Goal: Task Accomplishment & Management: Complete application form

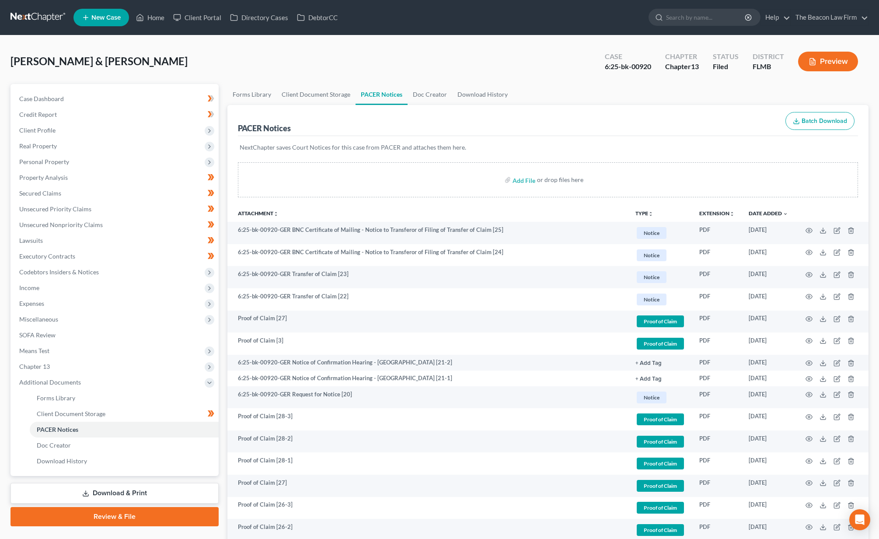
click at [46, 20] on link at bounding box center [38, 18] width 56 height 16
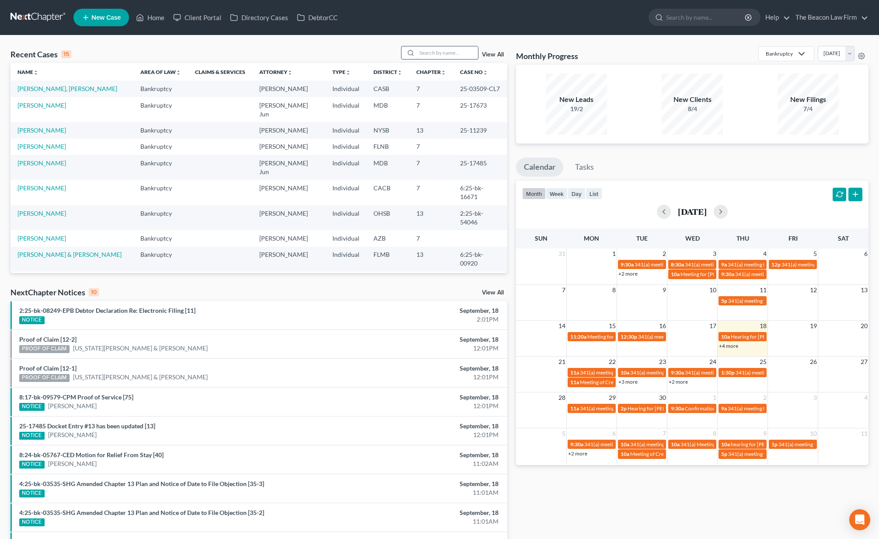
click at [441, 55] on input "search" at bounding box center [447, 52] width 61 height 13
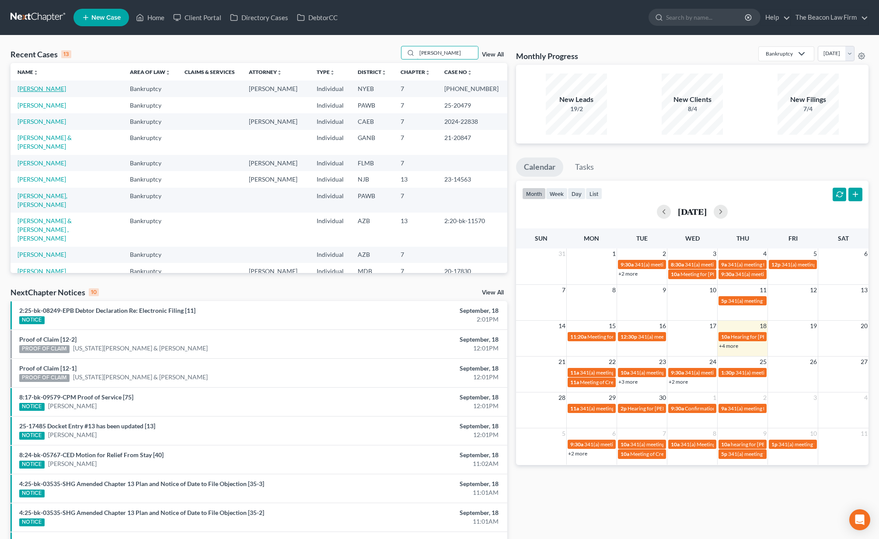
type input "Jeffrey"
drag, startPoint x: 36, startPoint y: 87, endPoint x: 73, endPoint y: 91, distance: 37.7
click at [36, 87] on link "[PERSON_NAME]" at bounding box center [41, 88] width 49 height 7
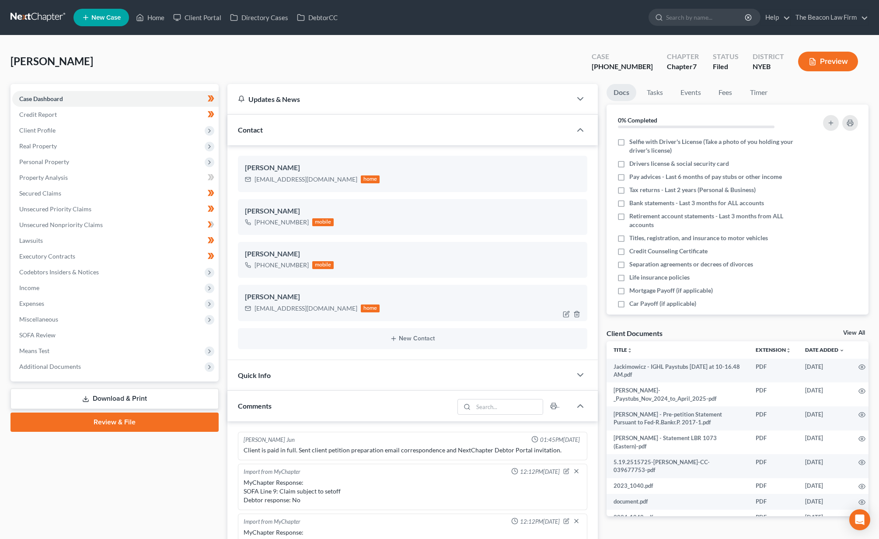
scroll to position [251, 0]
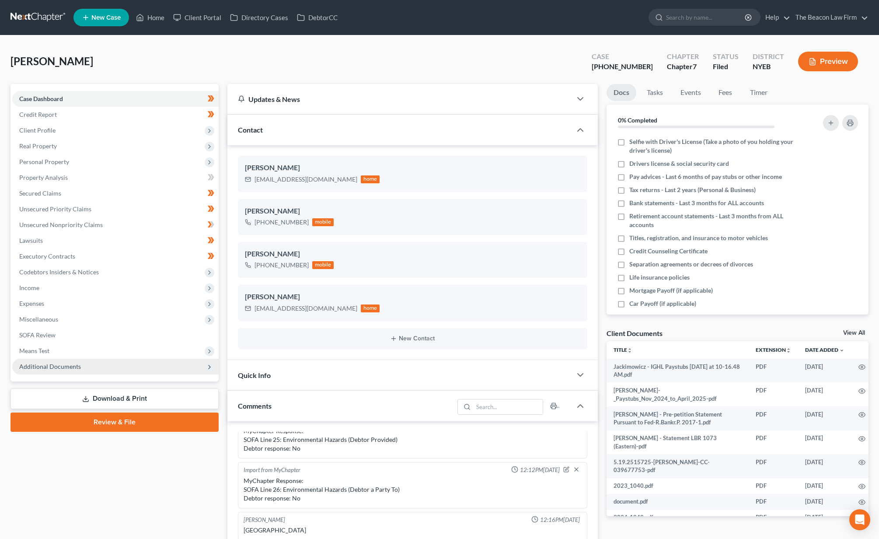
click at [119, 367] on span "Additional Documents" at bounding box center [115, 367] width 206 height 16
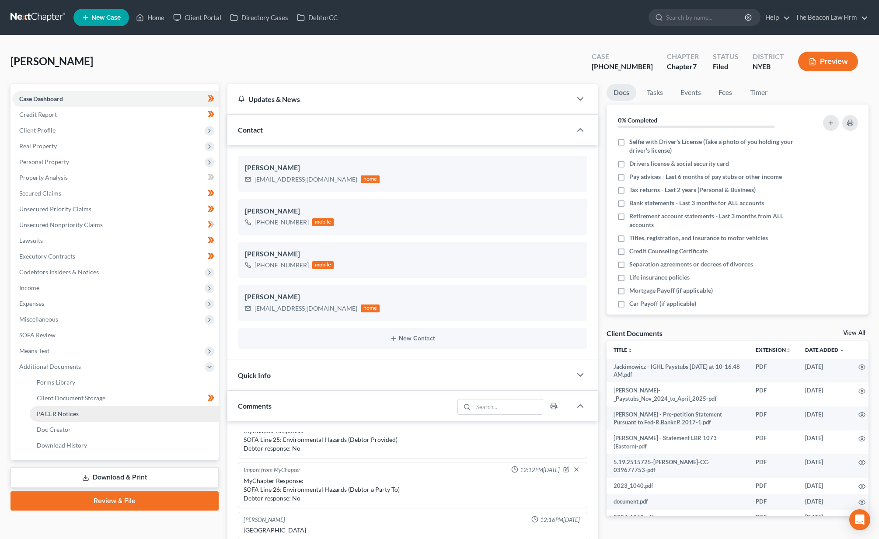
drag, startPoint x: 103, startPoint y: 414, endPoint x: 114, endPoint y: 415, distance: 10.6
click at [103, 414] on link "PACER Notices" at bounding box center [124, 414] width 189 height 16
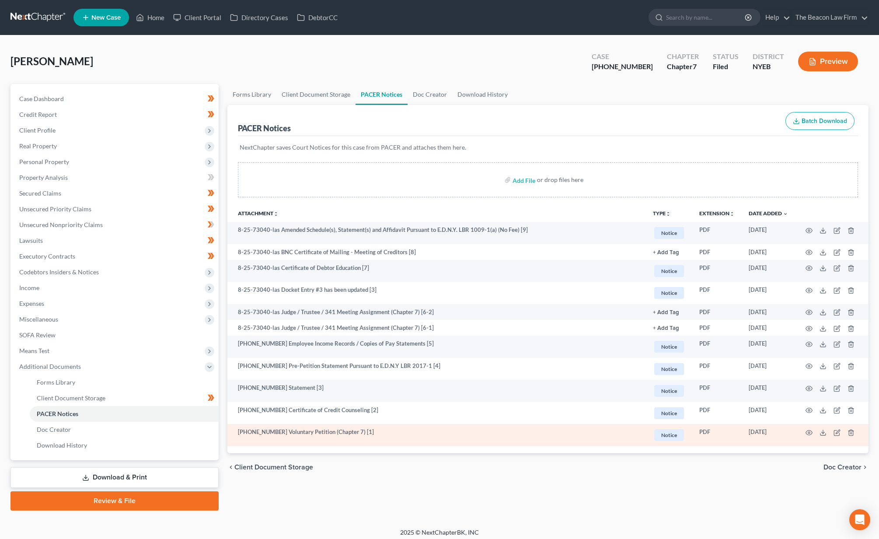
scroll to position [5, 0]
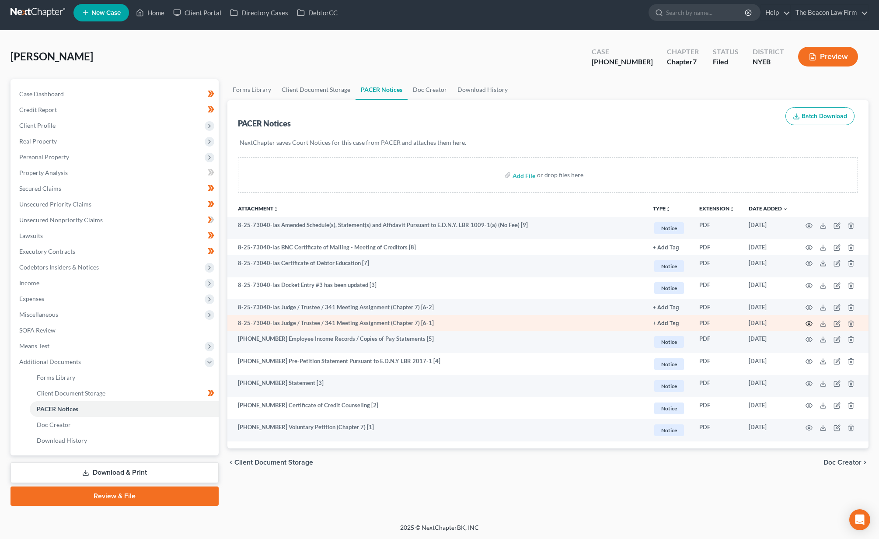
click at [809, 321] on icon "button" at bounding box center [809, 323] width 7 height 5
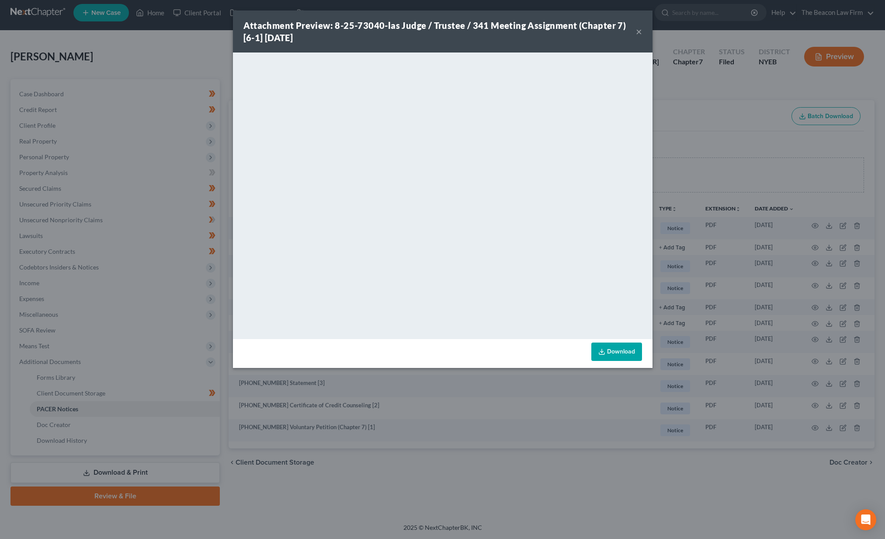
click at [640, 33] on button "×" at bounding box center [639, 31] width 6 height 10
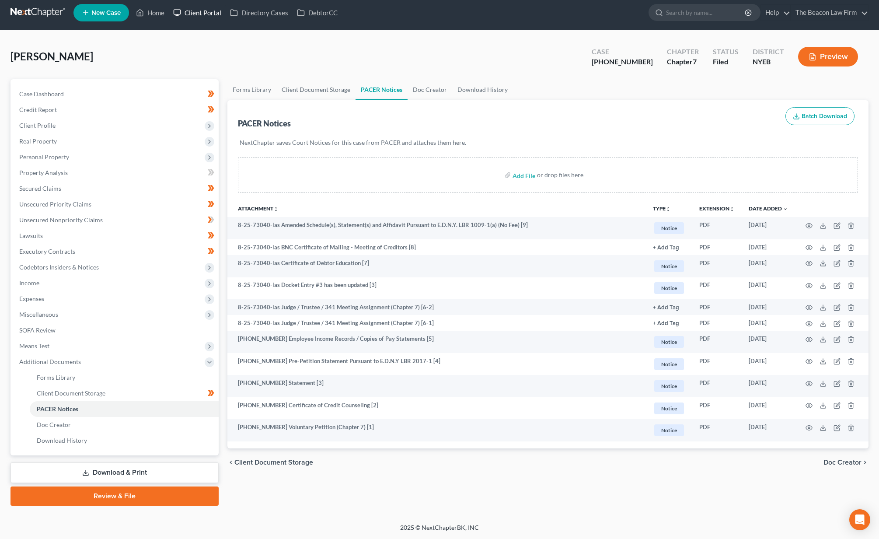
click at [213, 16] on link "Client Portal" at bounding box center [197, 13] width 57 height 16
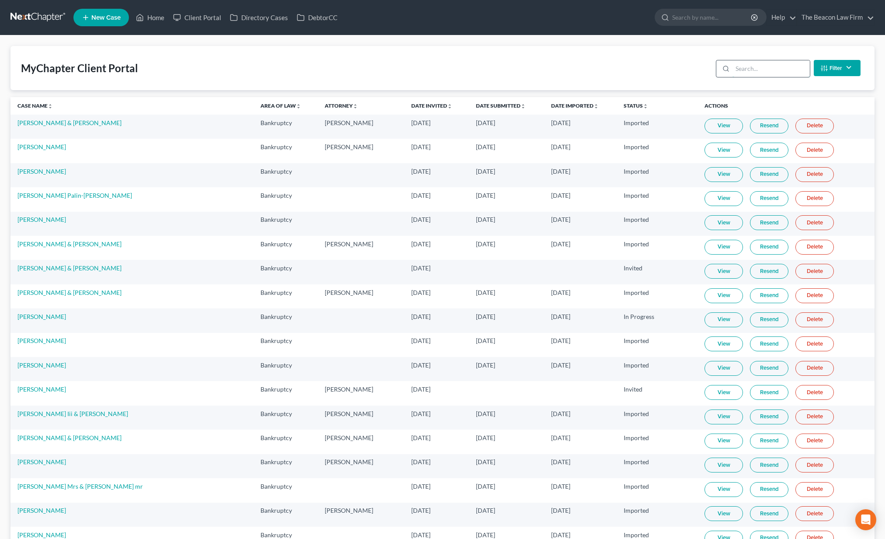
click at [748, 72] on input "search" at bounding box center [771, 68] width 77 height 17
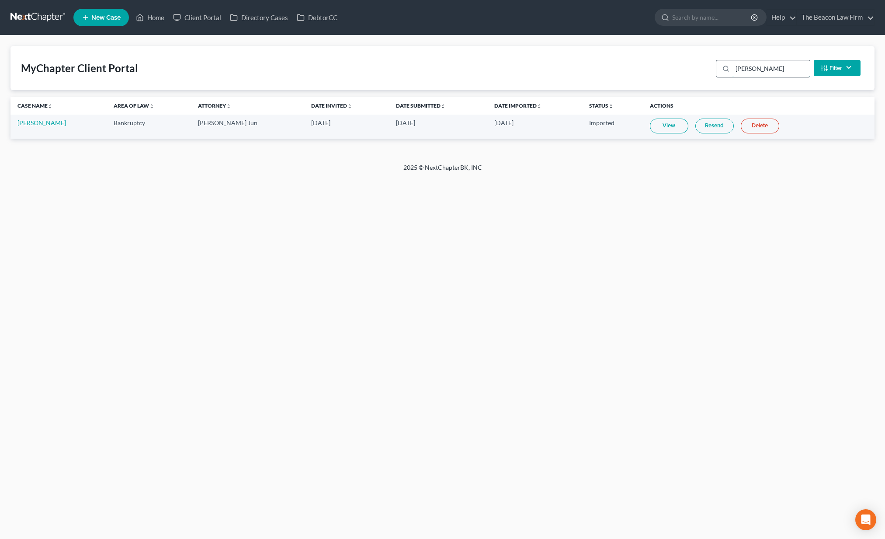
type input "hutchinson"
click at [671, 129] on link "View" at bounding box center [669, 125] width 38 height 15
click at [58, 23] on link at bounding box center [38, 18] width 56 height 16
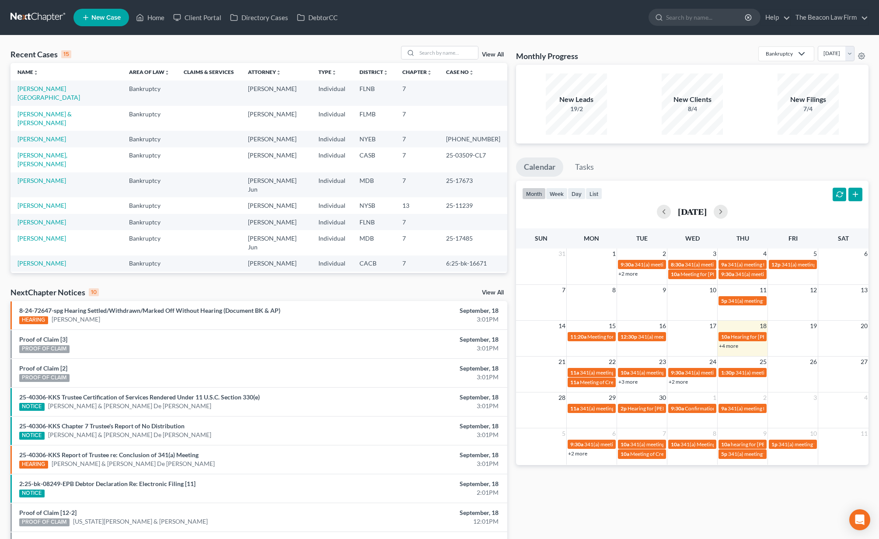
scroll to position [20, 0]
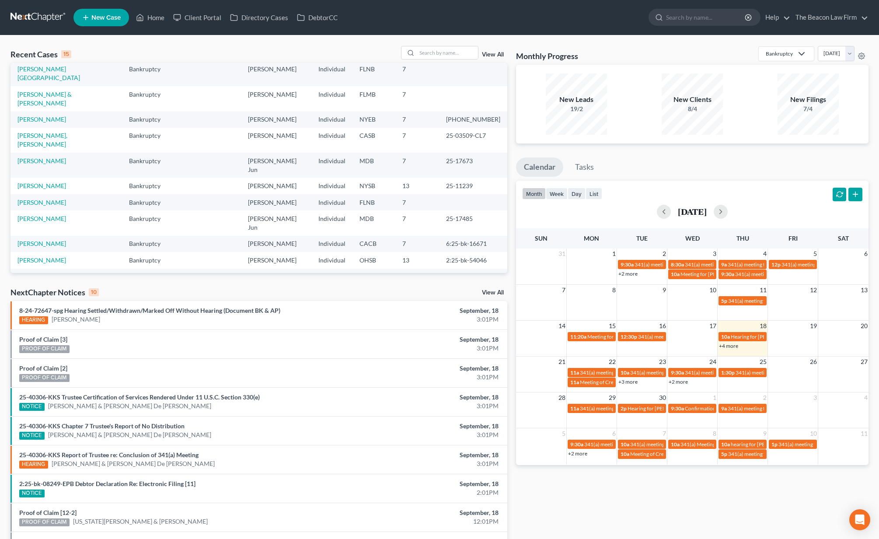
click at [54, 289] on link "[PERSON_NAME] & [PERSON_NAME]" at bounding box center [44, 297] width 54 height 16
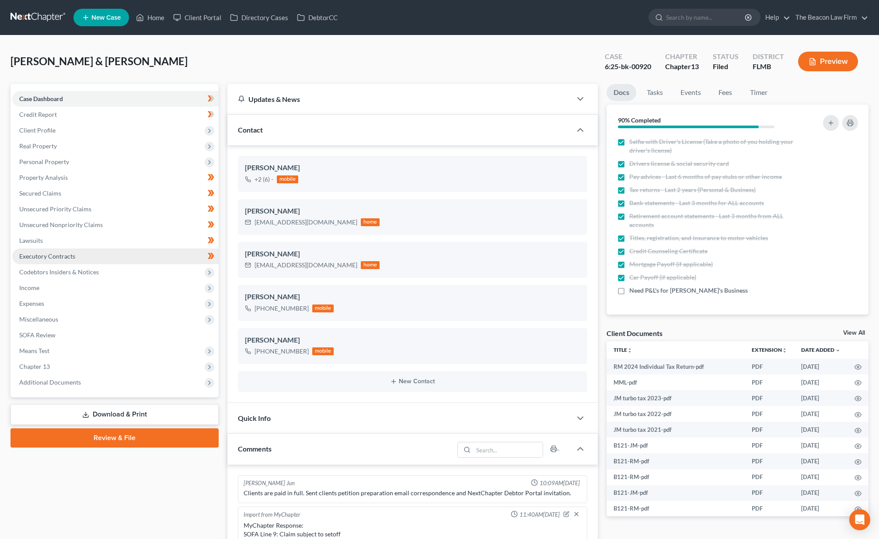
scroll to position [220, 0]
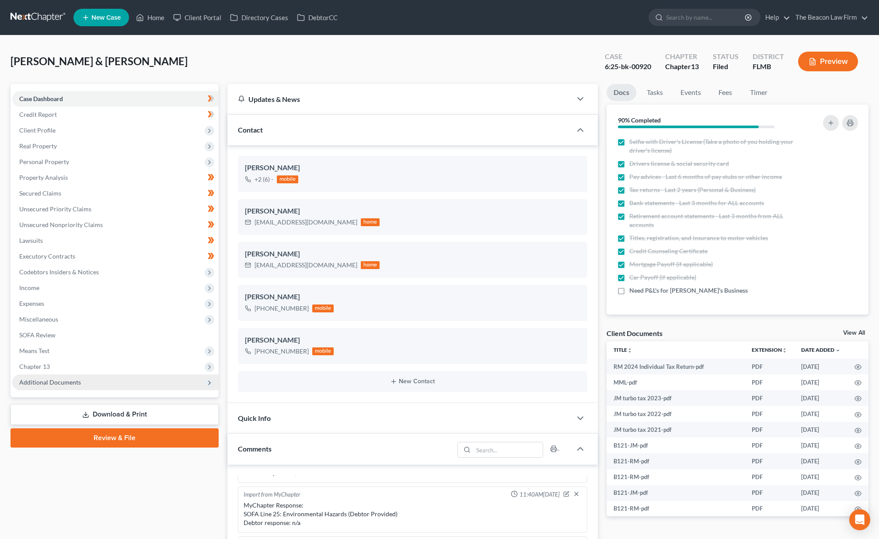
click at [80, 381] on span "Additional Documents" at bounding box center [115, 382] width 206 height 16
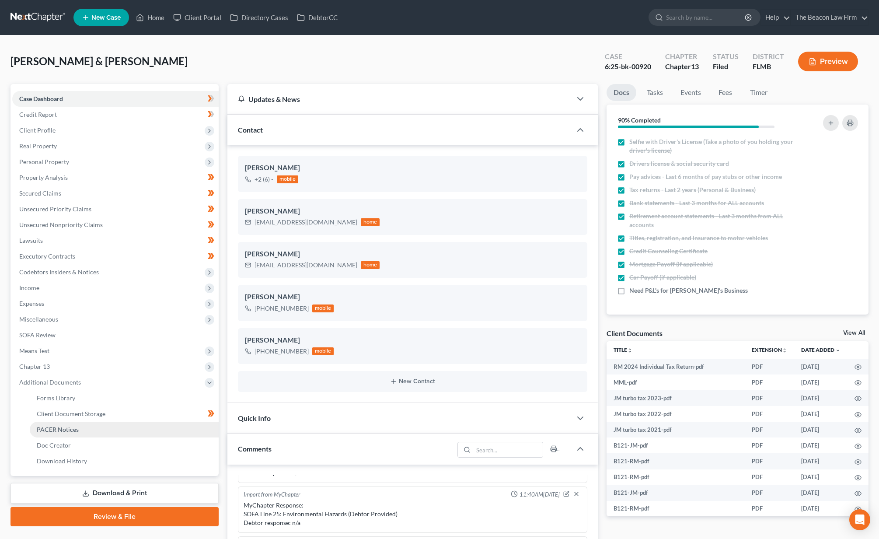
drag, startPoint x: 76, startPoint y: 426, endPoint x: 83, endPoint y: 425, distance: 7.1
click at [76, 426] on span "PACER Notices" at bounding box center [58, 428] width 42 height 7
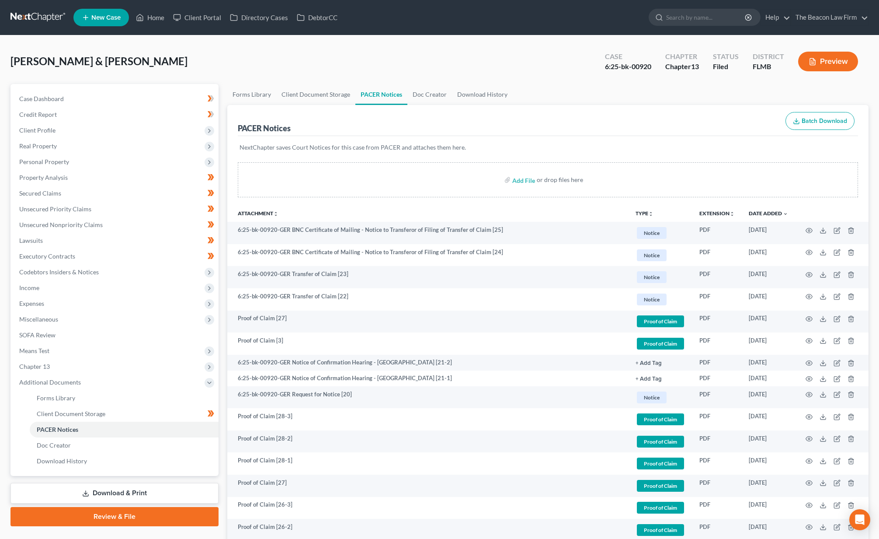
click at [40, 19] on link at bounding box center [38, 18] width 56 height 16
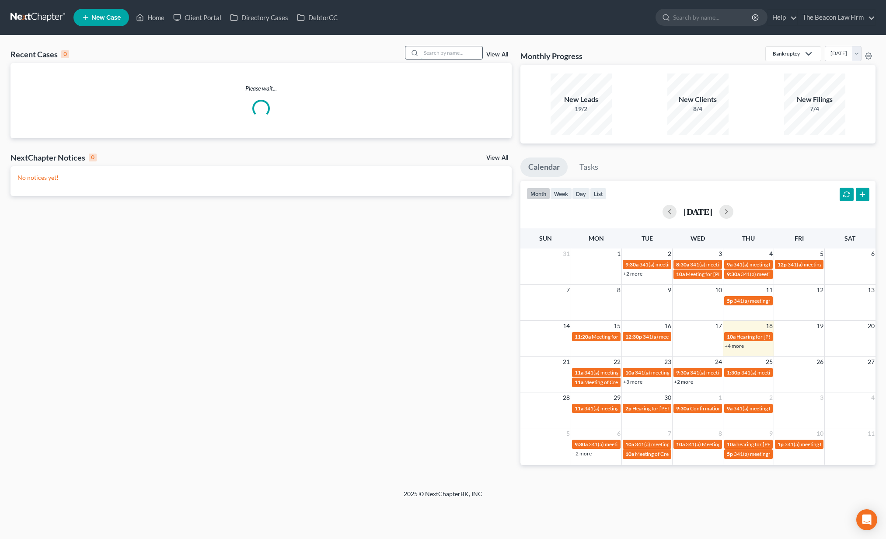
click at [439, 52] on input "search" at bounding box center [451, 52] width 61 height 13
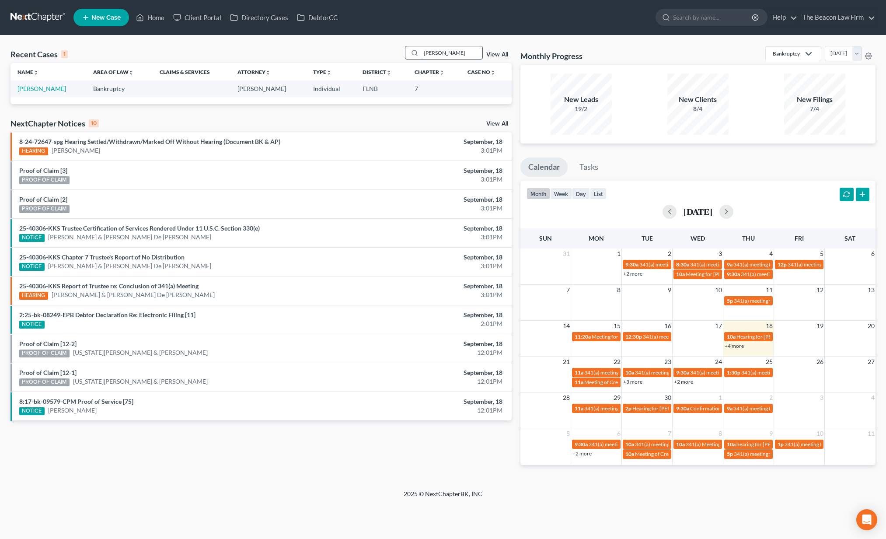
type input "[PERSON_NAME]"
click at [42, 86] on link "[PERSON_NAME]" at bounding box center [41, 88] width 49 height 7
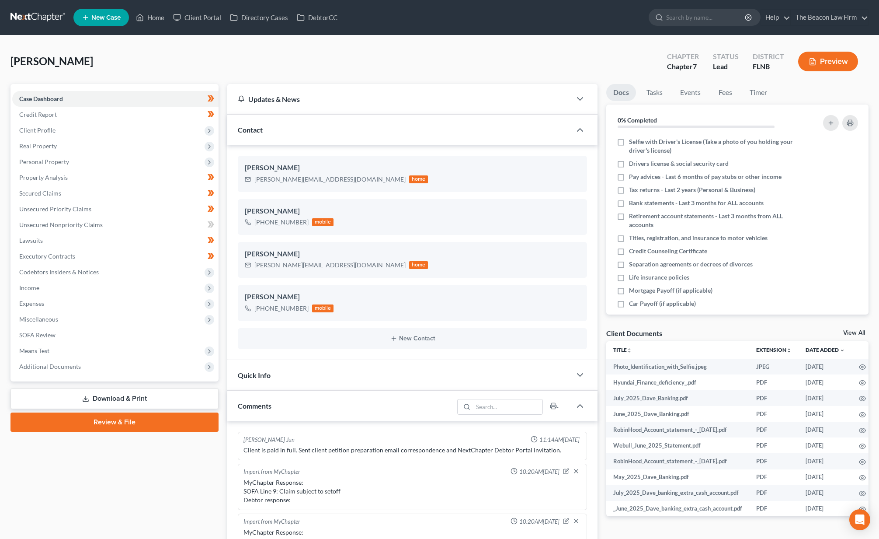
scroll to position [219, 0]
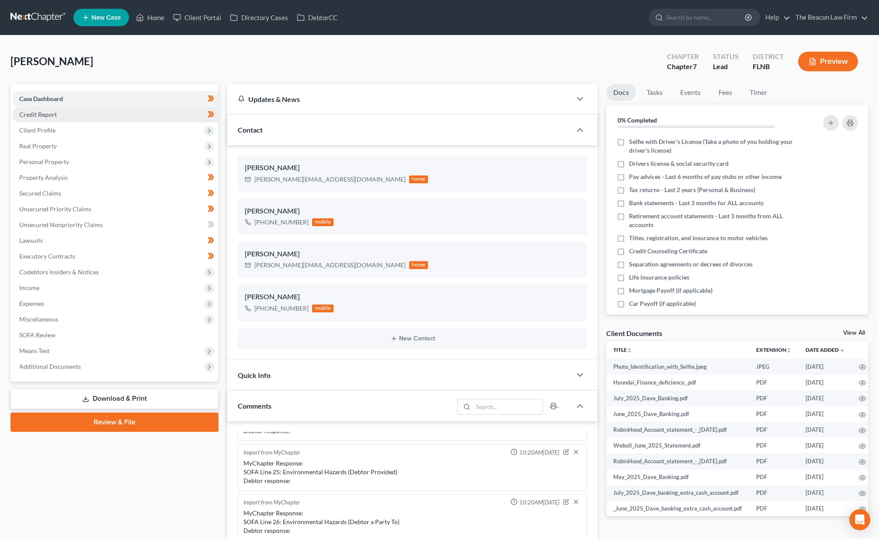
click at [69, 115] on link "Credit Report" at bounding box center [115, 115] width 206 height 16
click at [70, 132] on span "Client Profile" at bounding box center [115, 130] width 206 height 16
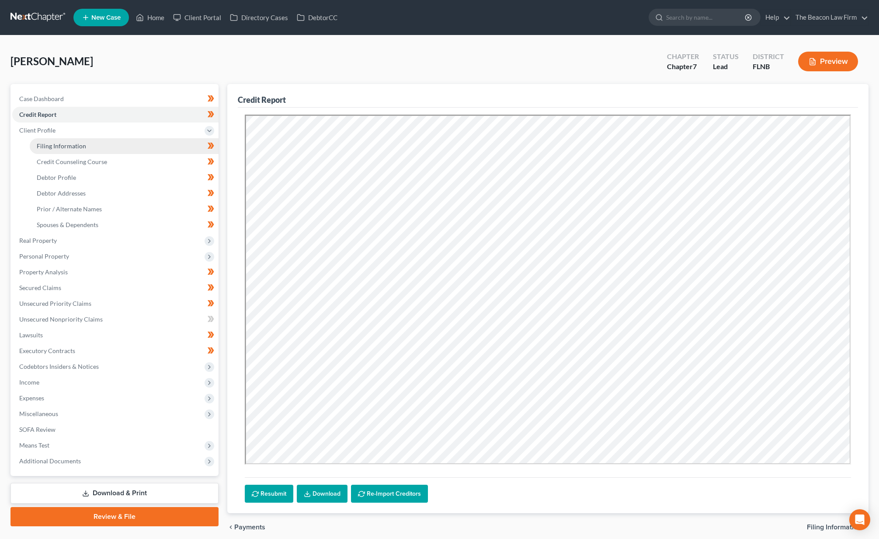
click at [79, 147] on span "Filing Information" at bounding box center [61, 145] width 49 height 7
select select "1"
select select "0"
select select "9"
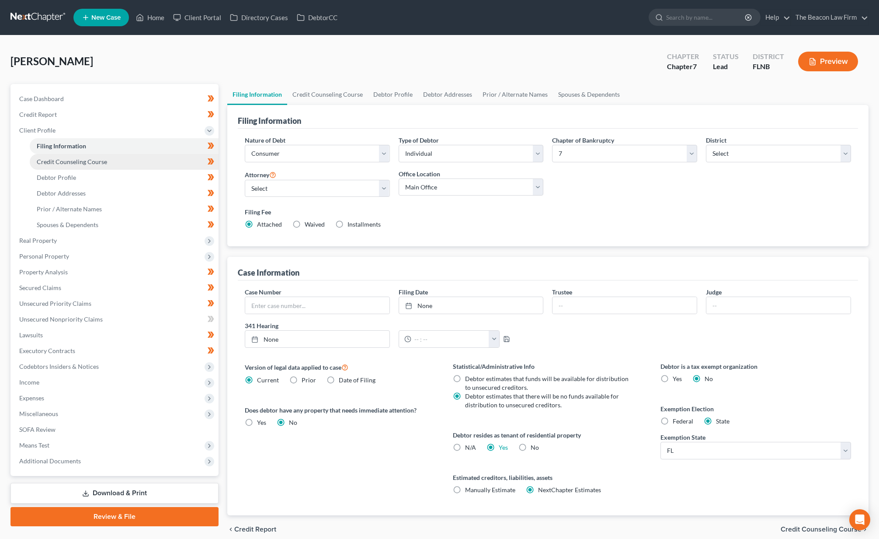
click at [82, 161] on span "Credit Counseling Course" at bounding box center [72, 161] width 70 height 7
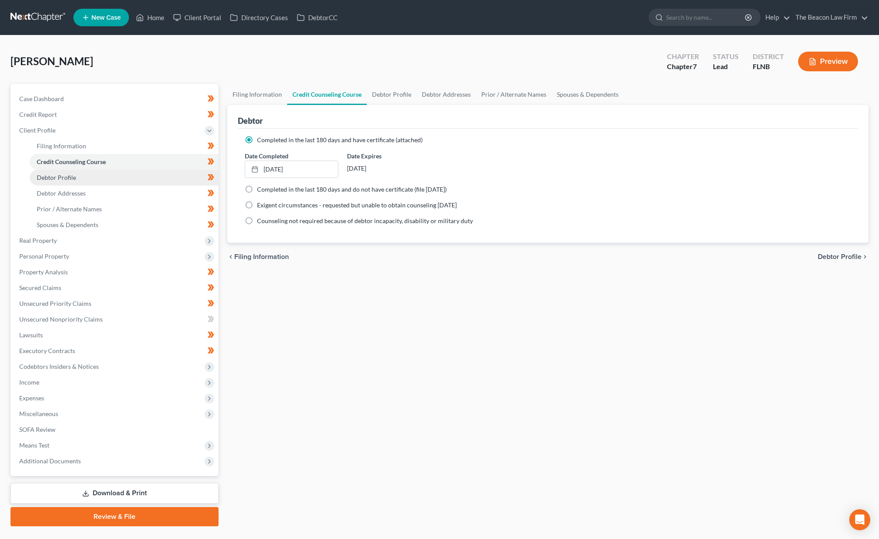
click at [84, 180] on link "Debtor Profile" at bounding box center [124, 178] width 189 height 16
select select "0"
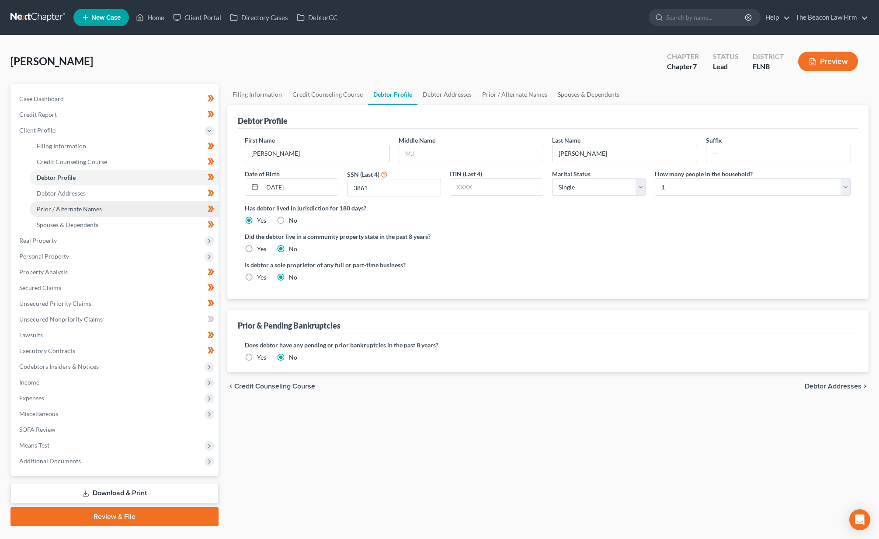
click at [81, 201] on link "Prior / Alternate Names" at bounding box center [124, 209] width 189 height 16
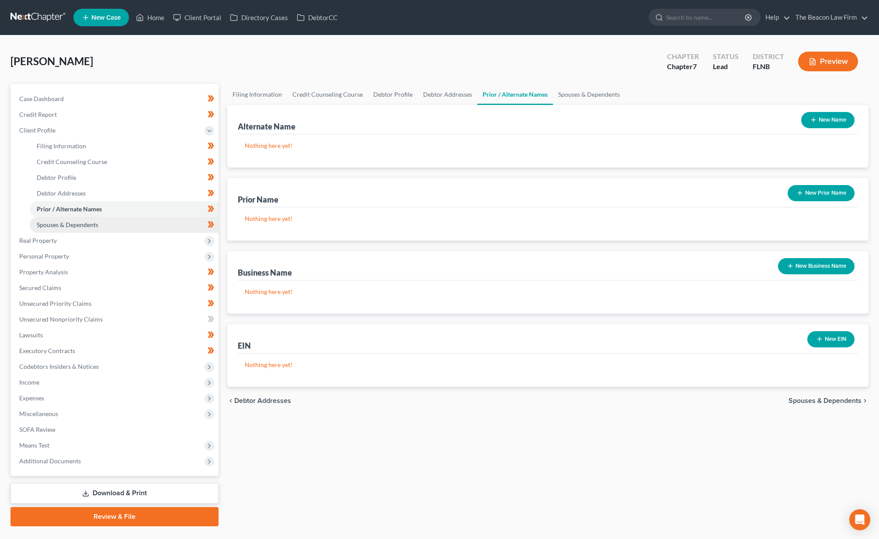
click at [76, 224] on span "Spouses & Dependents" at bounding box center [68, 224] width 62 height 7
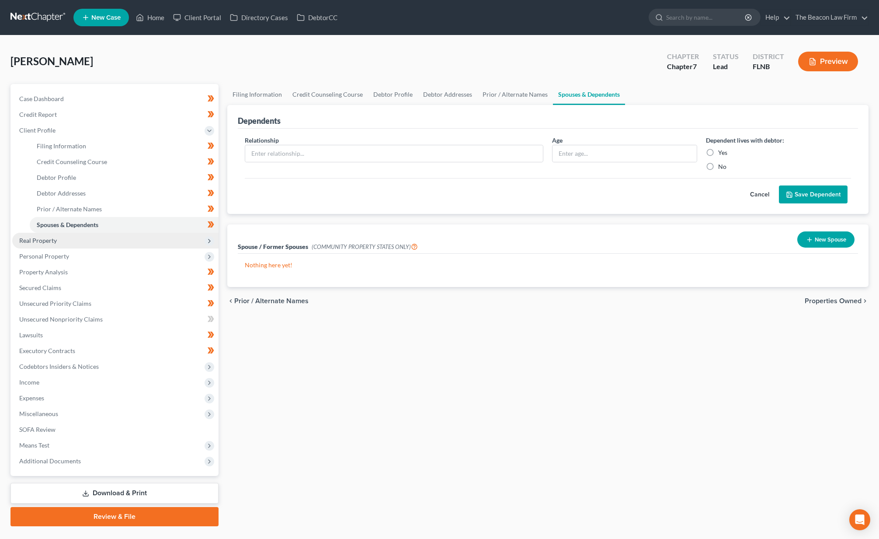
click at [72, 237] on span "Real Property" at bounding box center [115, 241] width 206 height 16
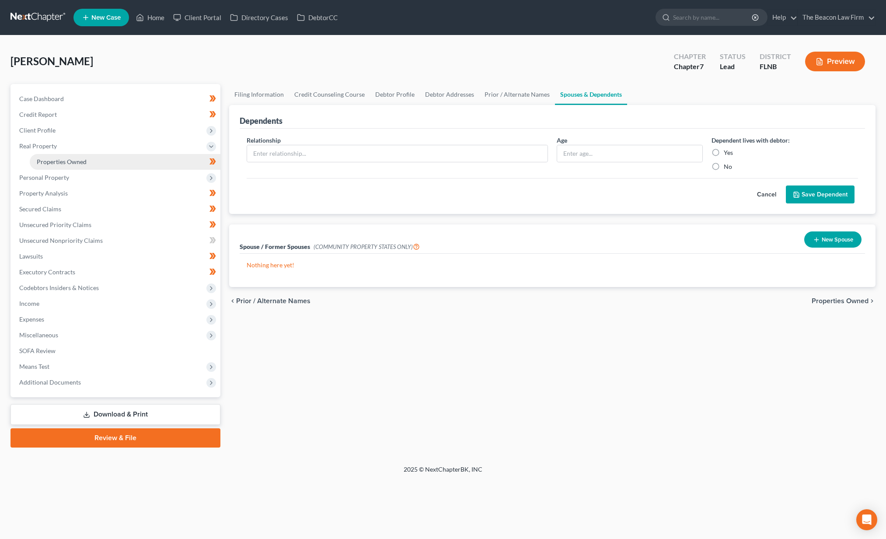
click at [80, 161] on span "Properties Owned" at bounding box center [62, 161] width 50 height 7
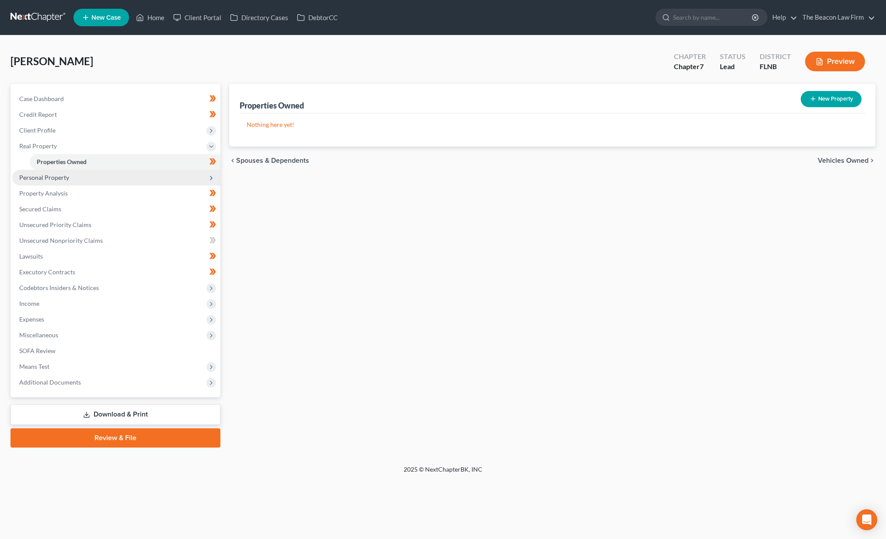
click at [73, 180] on span "Personal Property" at bounding box center [116, 178] width 208 height 16
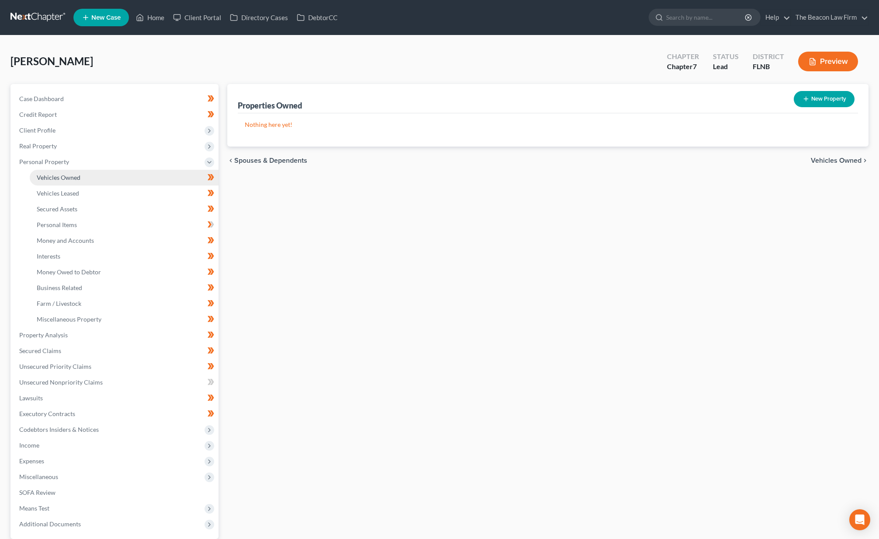
click at [63, 175] on span "Vehicles Owned" at bounding box center [59, 177] width 44 height 7
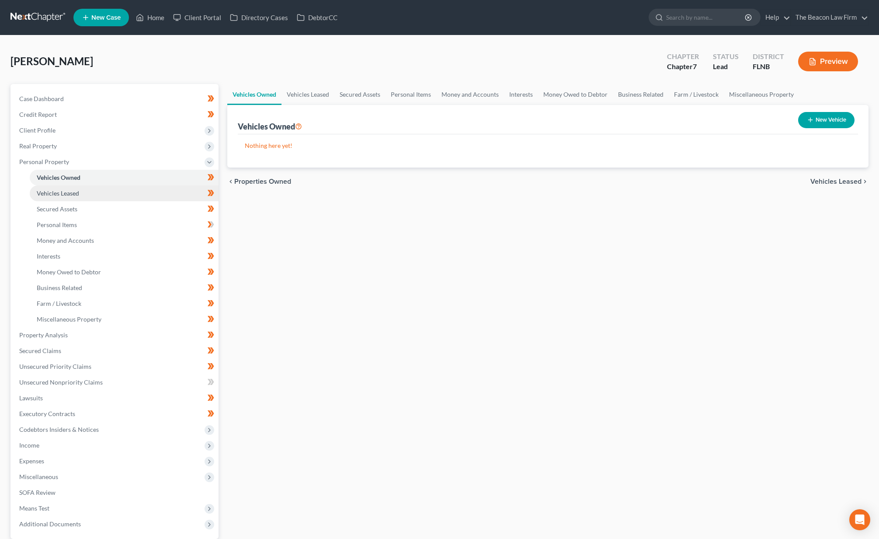
click at [60, 189] on span "Vehicles Leased" at bounding box center [58, 192] width 42 height 7
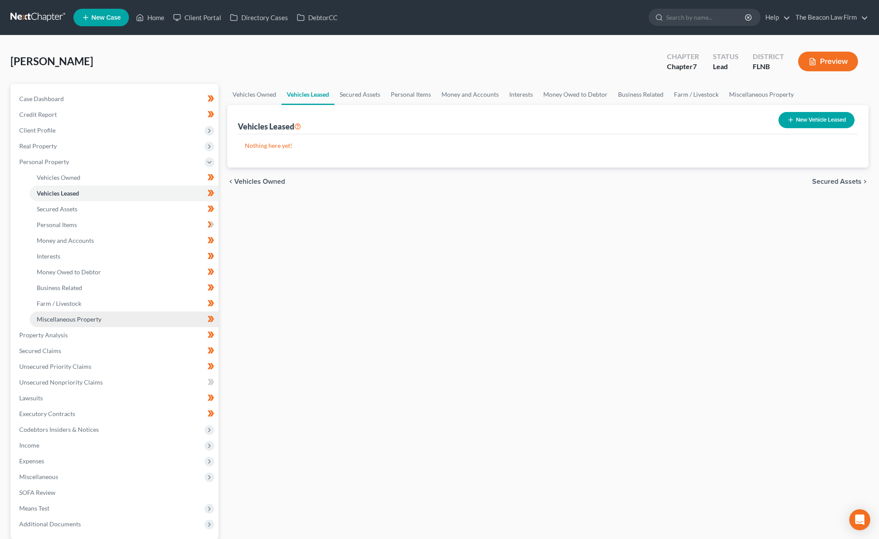
click at [57, 320] on span "Miscellaneous Property" at bounding box center [69, 318] width 65 height 7
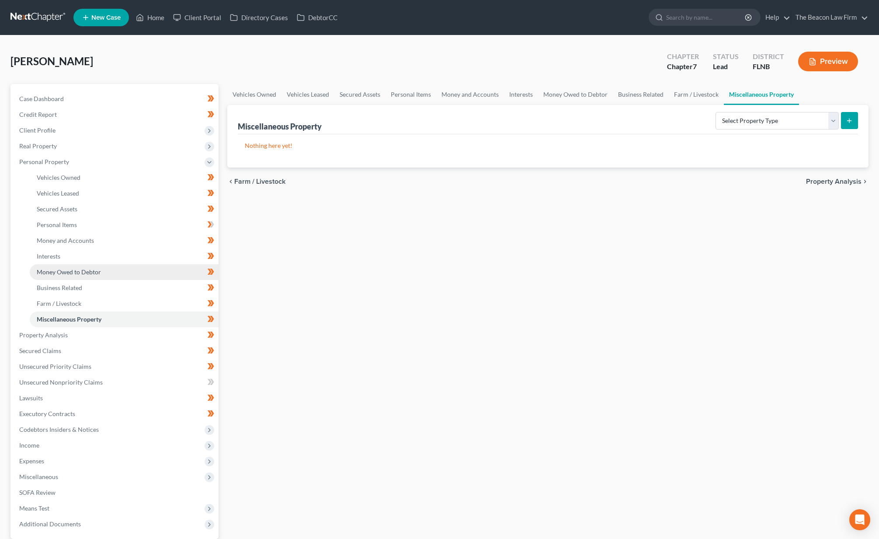
click at [65, 272] on span "Money Owed to Debtor" at bounding box center [69, 271] width 64 height 7
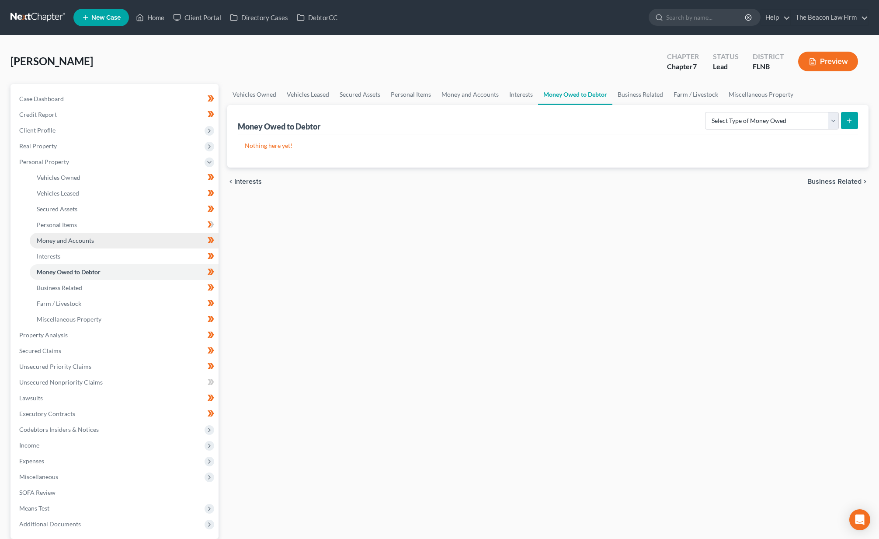
click at [68, 243] on span "Money and Accounts" at bounding box center [65, 240] width 57 height 7
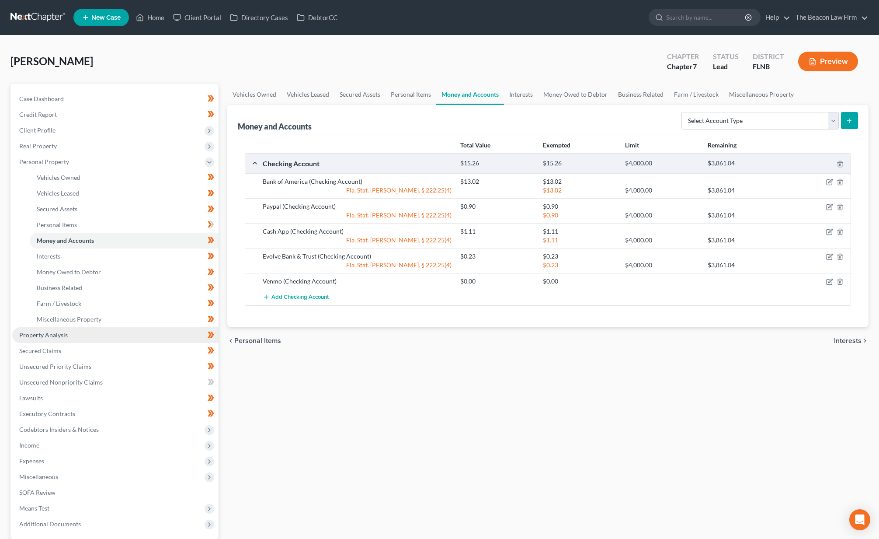
click at [49, 334] on span "Property Analysis" at bounding box center [43, 334] width 49 height 7
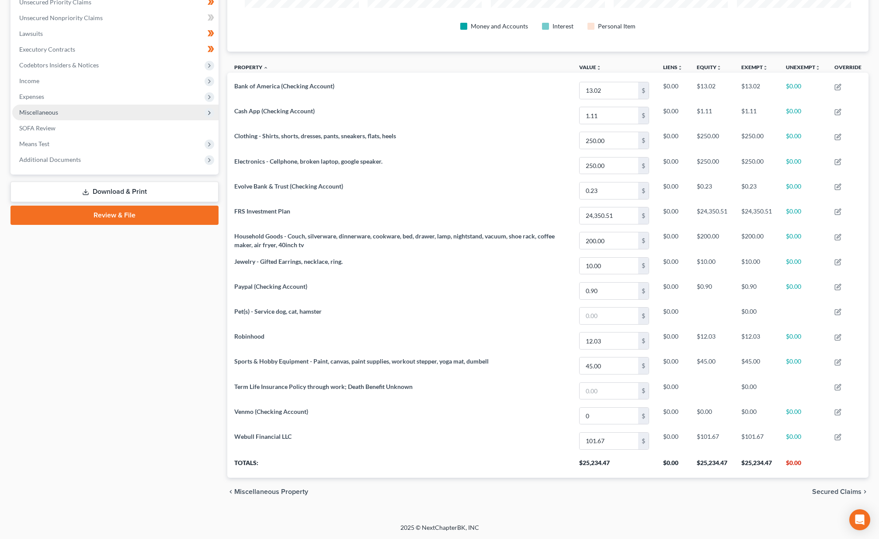
scroll to position [47, 0]
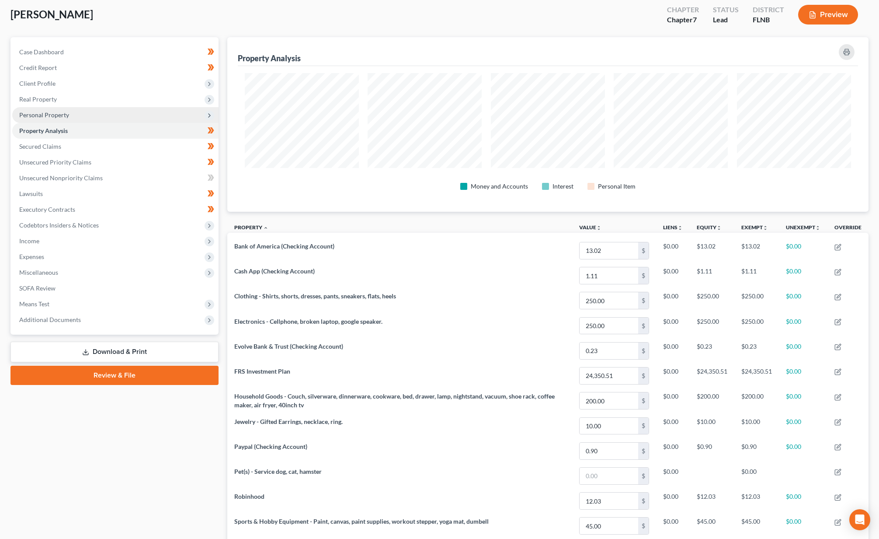
click at [53, 115] on span "Personal Property" at bounding box center [44, 114] width 50 height 7
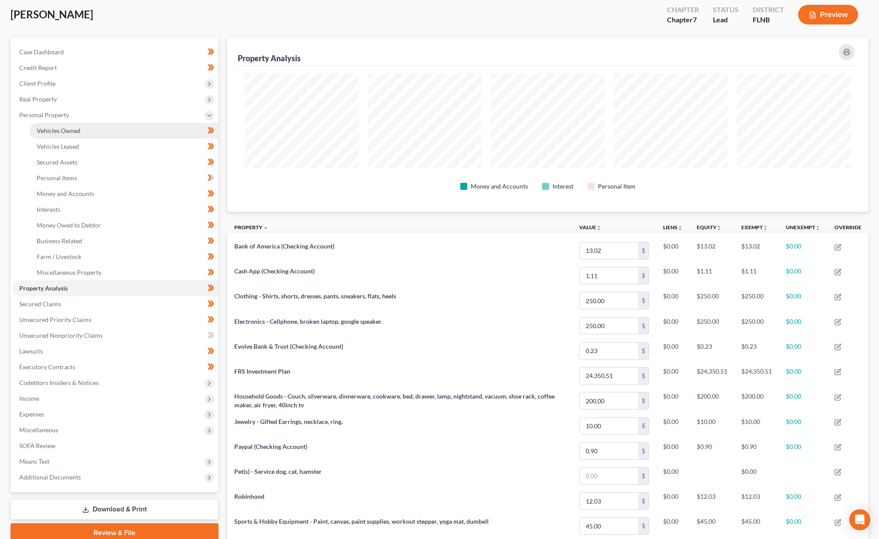
click at [54, 132] on span "Vehicles Owned" at bounding box center [59, 130] width 44 height 7
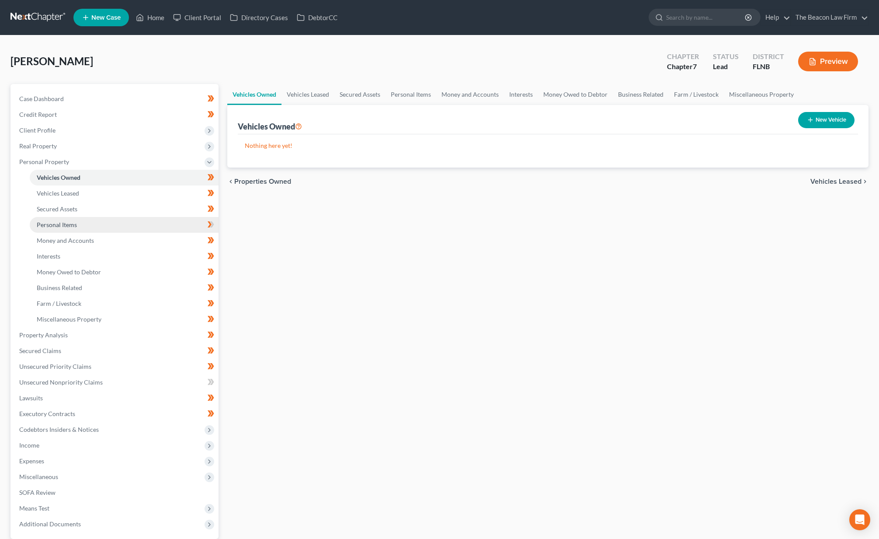
click at [67, 224] on span "Personal Items" at bounding box center [57, 224] width 40 height 7
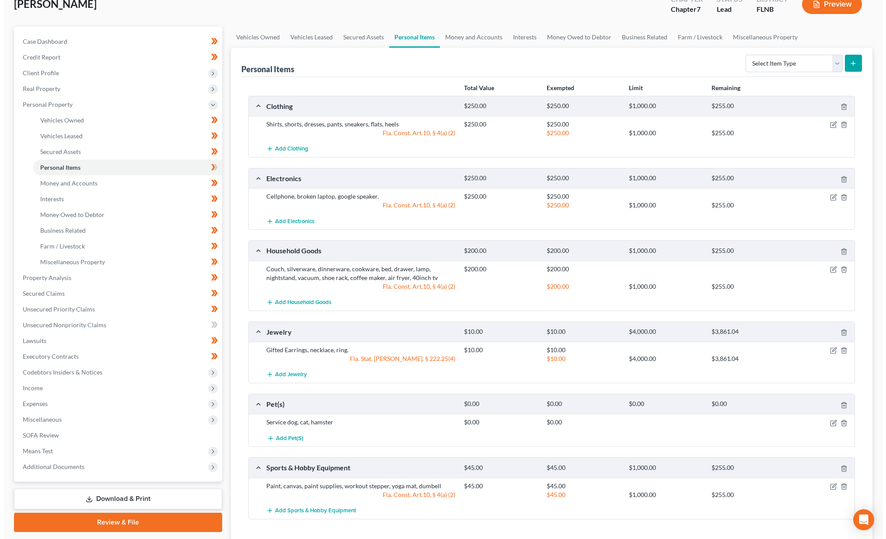
scroll to position [96, 0]
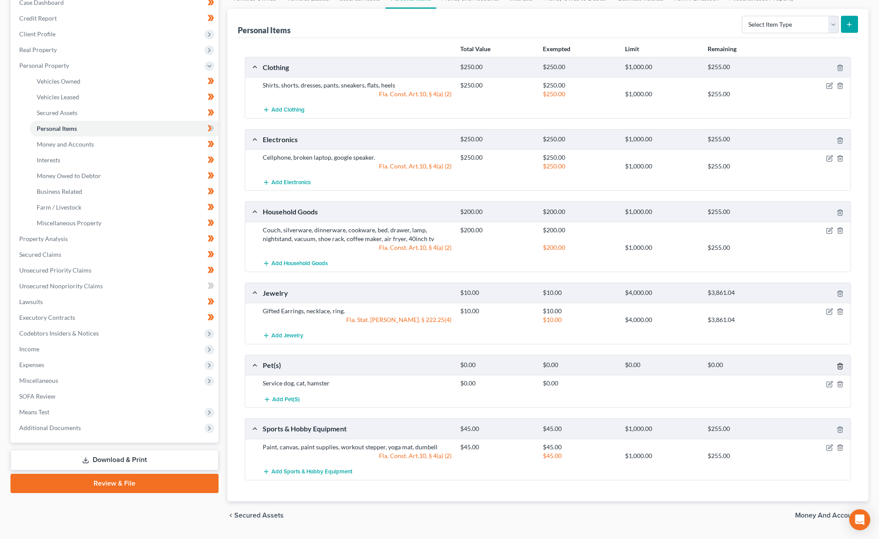
click at [840, 365] on icon "button" at bounding box center [840, 365] width 7 height 7
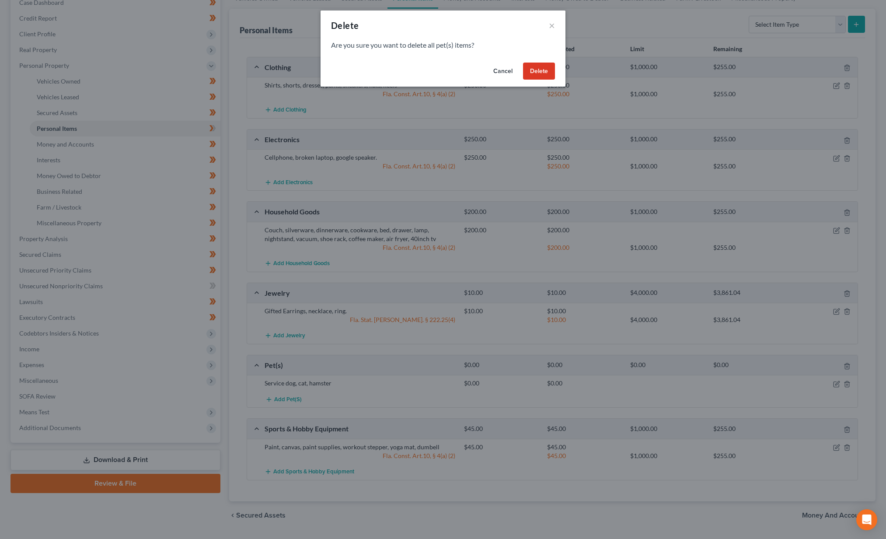
click at [539, 73] on button "Delete" at bounding box center [539, 71] width 32 height 17
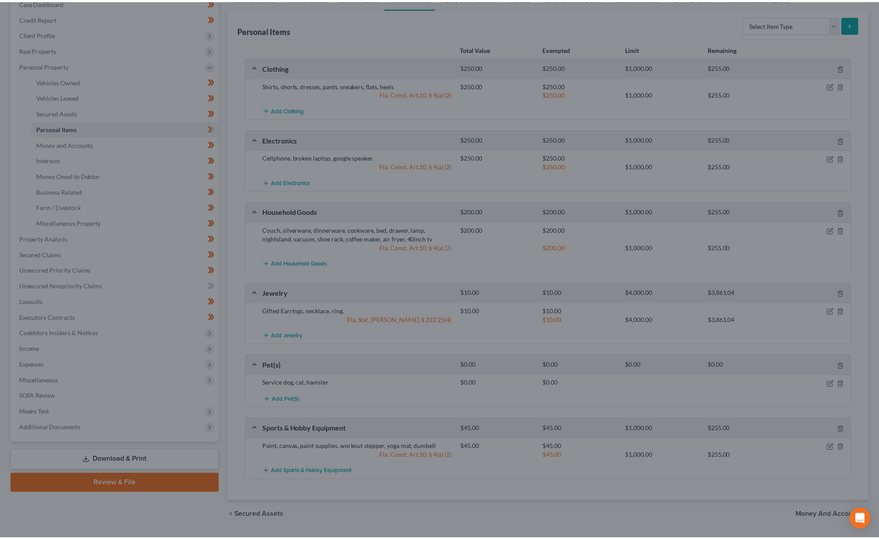
scroll to position [84, 0]
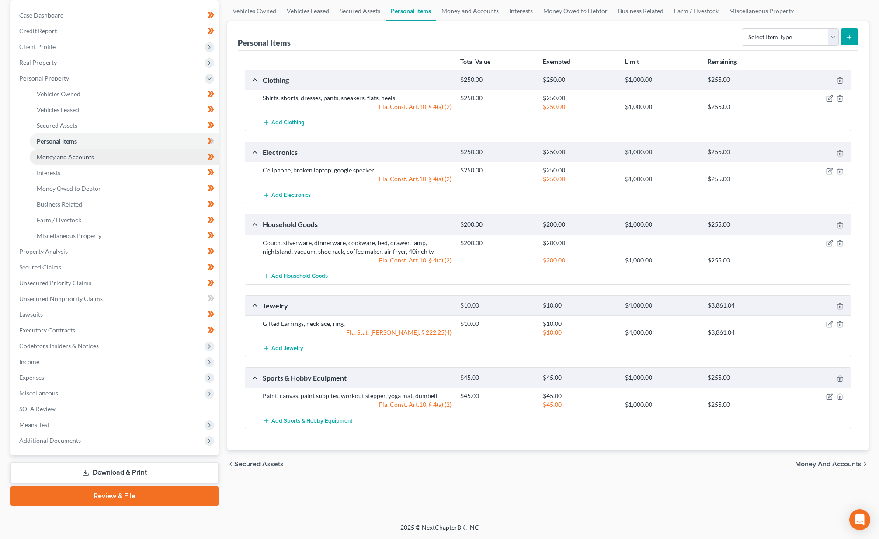
click at [69, 160] on link "Money and Accounts" at bounding box center [124, 157] width 189 height 16
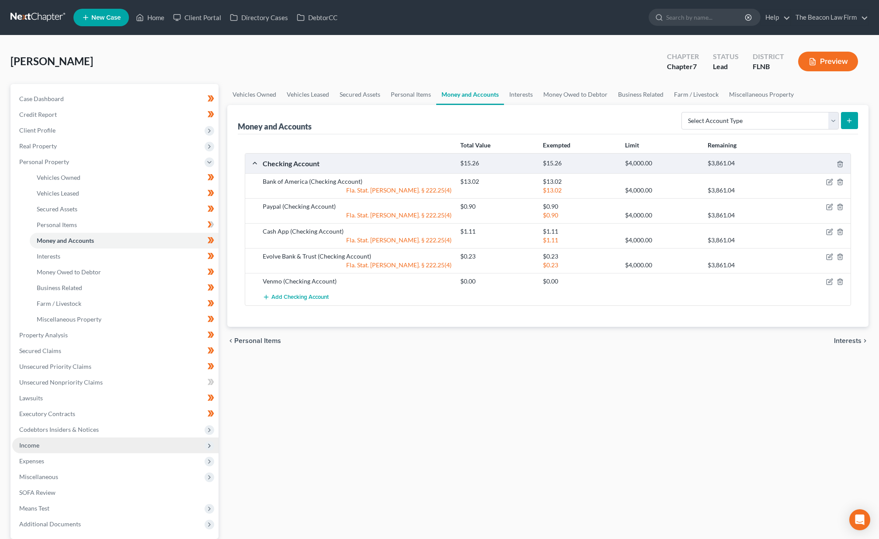
click at [52, 448] on span "Income" at bounding box center [115, 445] width 206 height 16
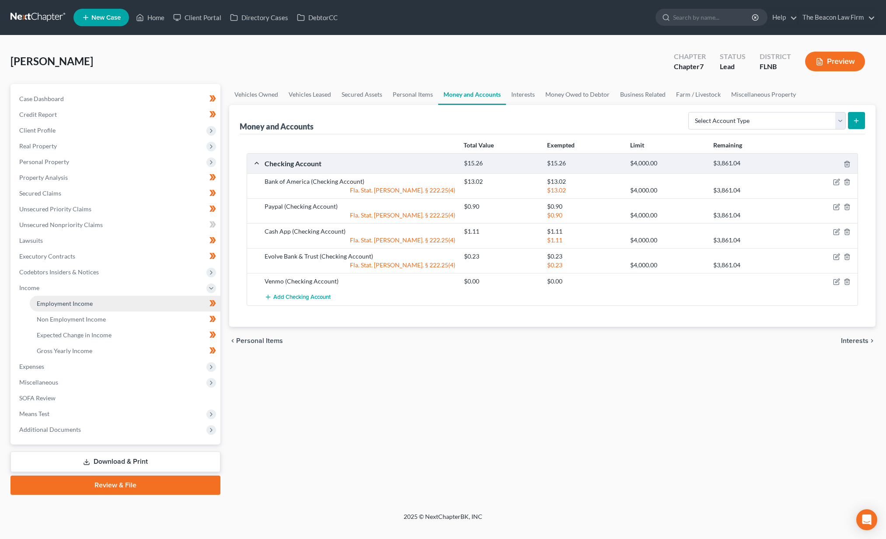
click at [43, 301] on span "Employment Income" at bounding box center [65, 303] width 56 height 7
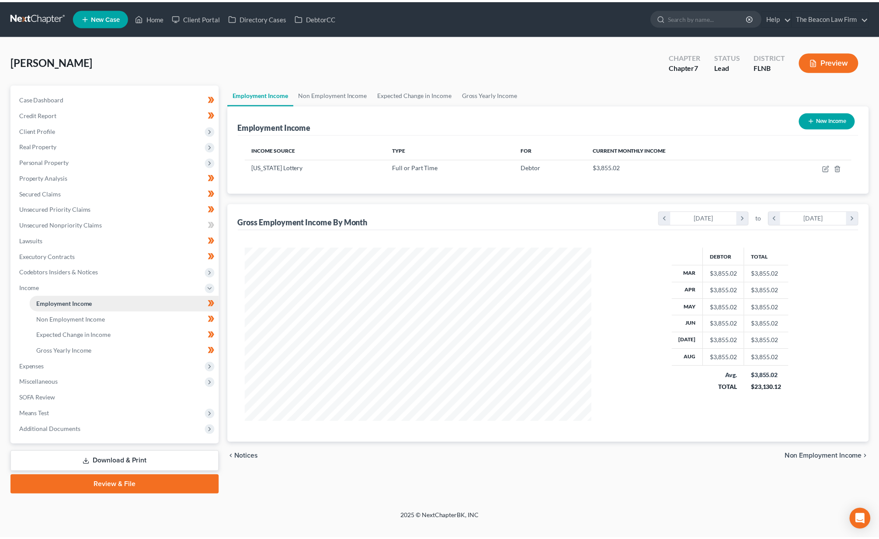
scroll to position [174, 367]
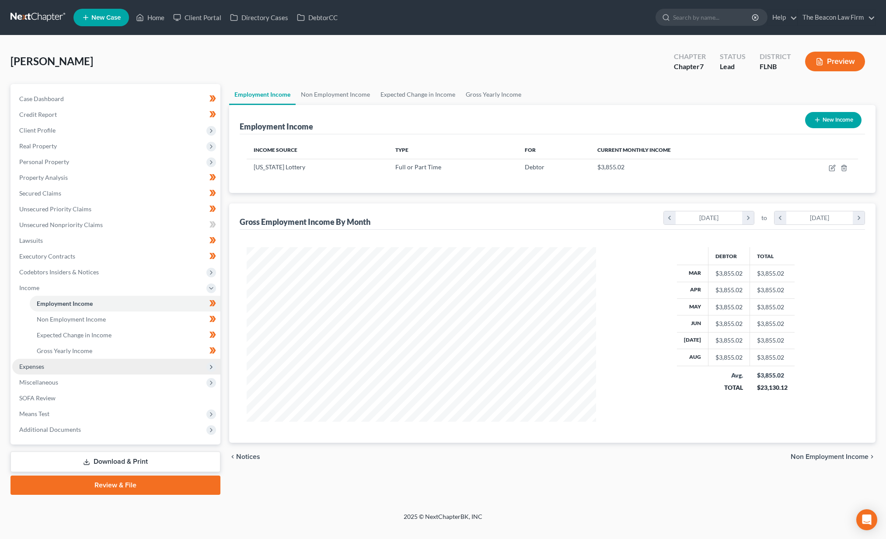
click at [44, 366] on span "Expenses" at bounding box center [31, 365] width 25 height 7
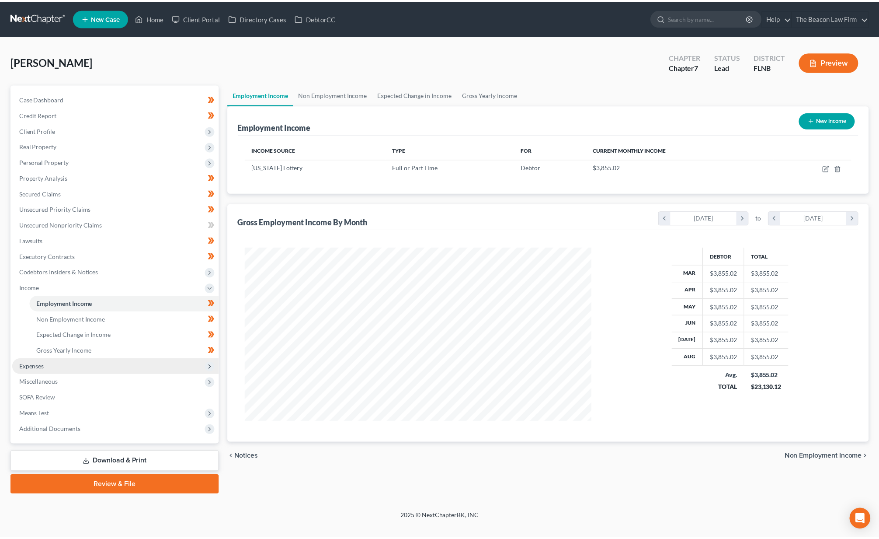
scroll to position [437079, 436888]
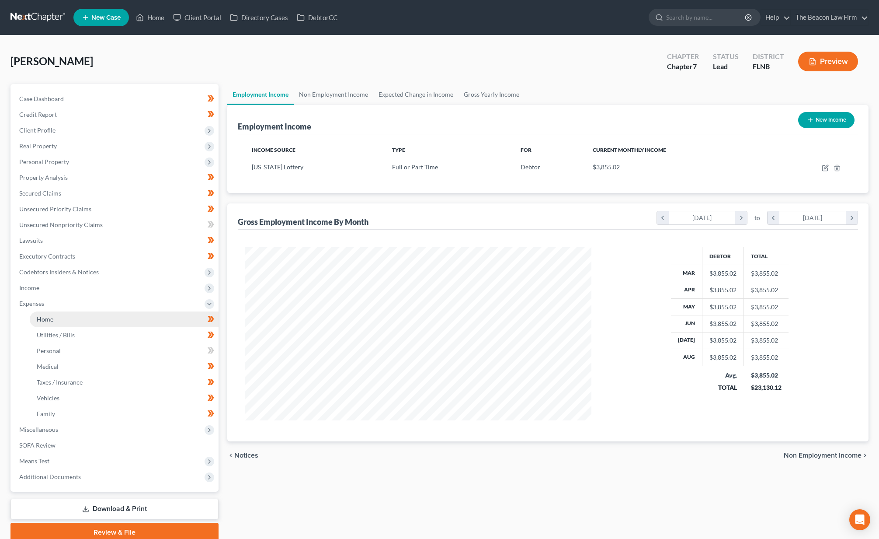
click at [56, 321] on link "Home" at bounding box center [124, 319] width 189 height 16
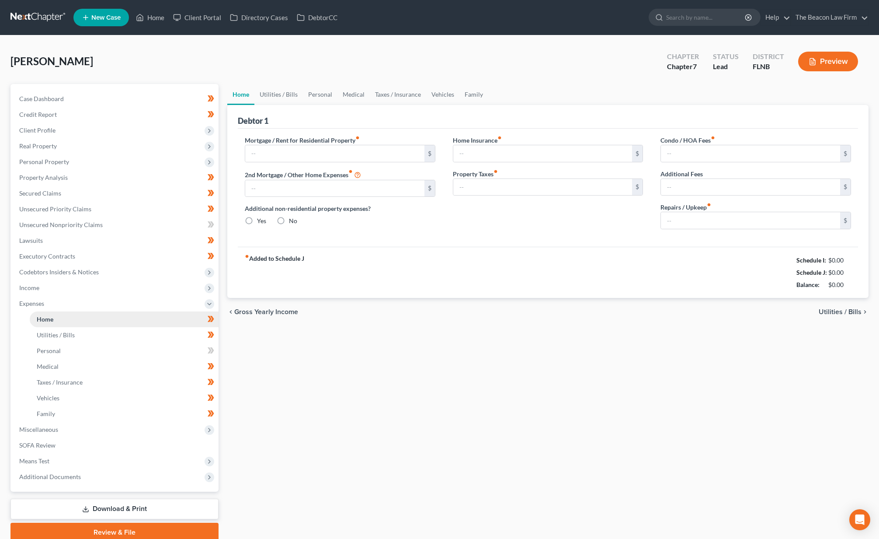
type input "1,299.00"
type input "0.00"
radio input "true"
type input "0.00"
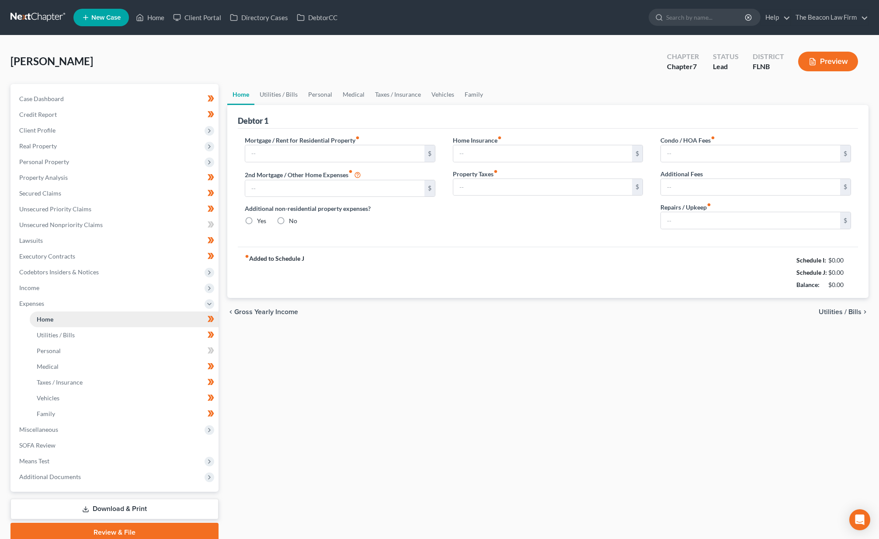
type input "0.00"
click at [270, 92] on link "Utilities / Bills" at bounding box center [278, 94] width 49 height 21
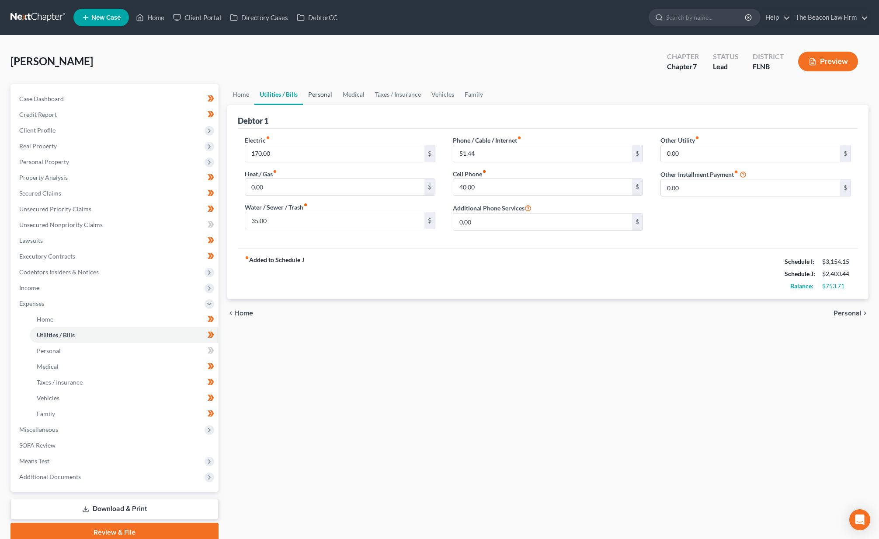
click at [312, 94] on link "Personal" at bounding box center [320, 94] width 35 height 21
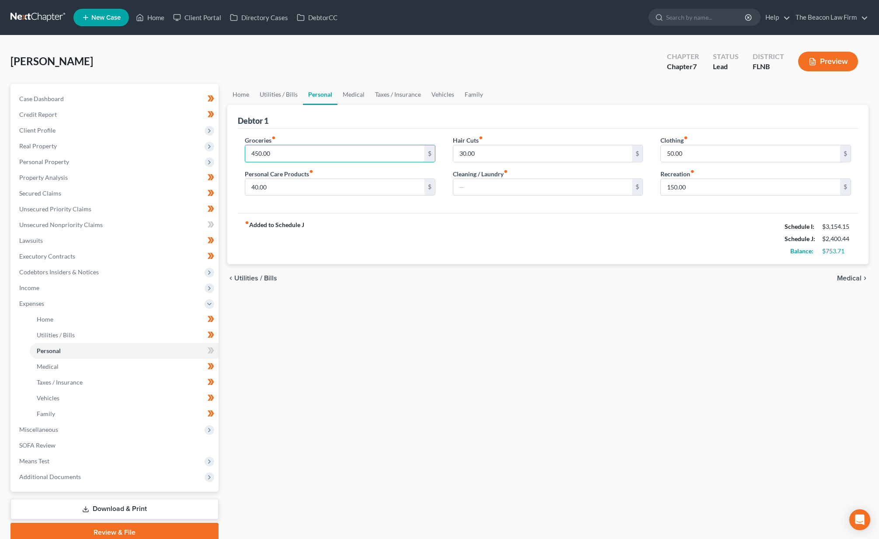
drag, startPoint x: 325, startPoint y: 152, endPoint x: 241, endPoint y: 143, distance: 84.0
click at [241, 143] on div "Groceries fiber_manual_record 450.00 $ Personal Care Products fiber_manual_reco…" at bounding box center [340, 169] width 208 height 67
type input "600"
click at [453, 239] on div "fiber_manual_record Added to Schedule J Schedule I: $3,154.15 Schedule J: $2,55…" at bounding box center [548, 238] width 620 height 51
click at [360, 92] on link "Medical" at bounding box center [354, 94] width 32 height 21
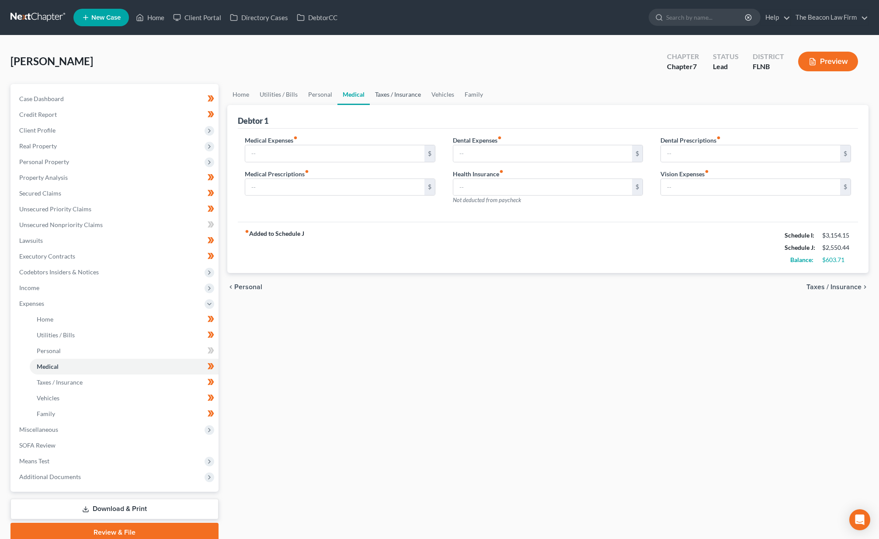
click at [387, 97] on link "Taxes / Insurance" at bounding box center [398, 94] width 56 height 21
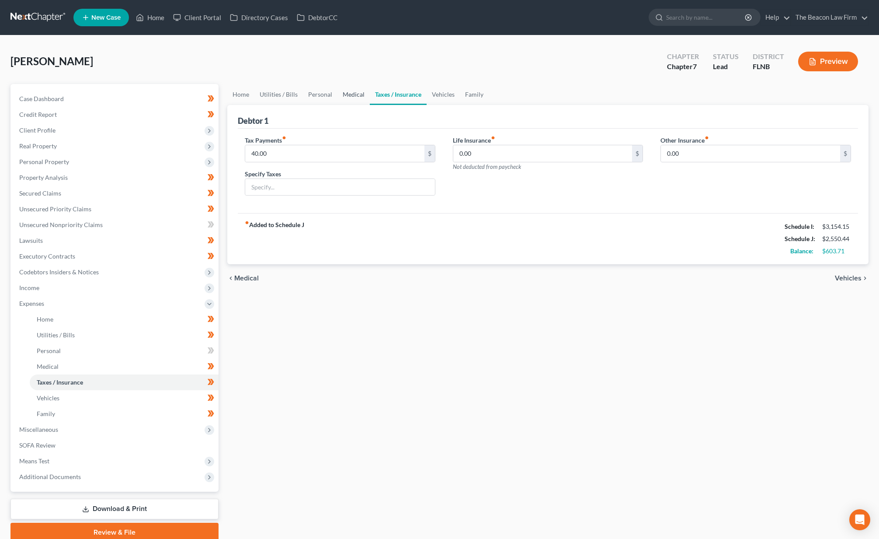
click at [351, 97] on link "Medical" at bounding box center [354, 94] width 32 height 21
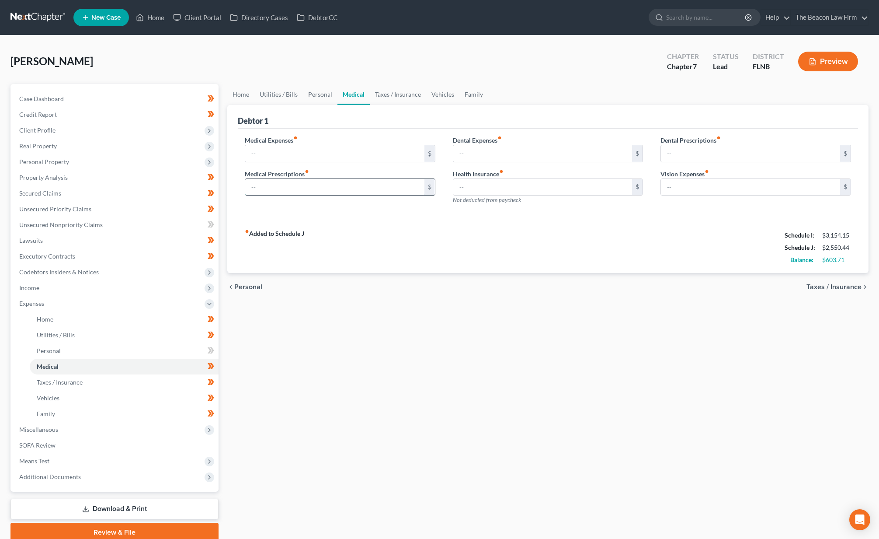
click at [290, 185] on input "text" at bounding box center [334, 187] width 179 height 17
click at [295, 157] on input "text" at bounding box center [334, 153] width 179 height 17
type input "50"
click at [297, 183] on input "text" at bounding box center [334, 187] width 179 height 17
type input "50"
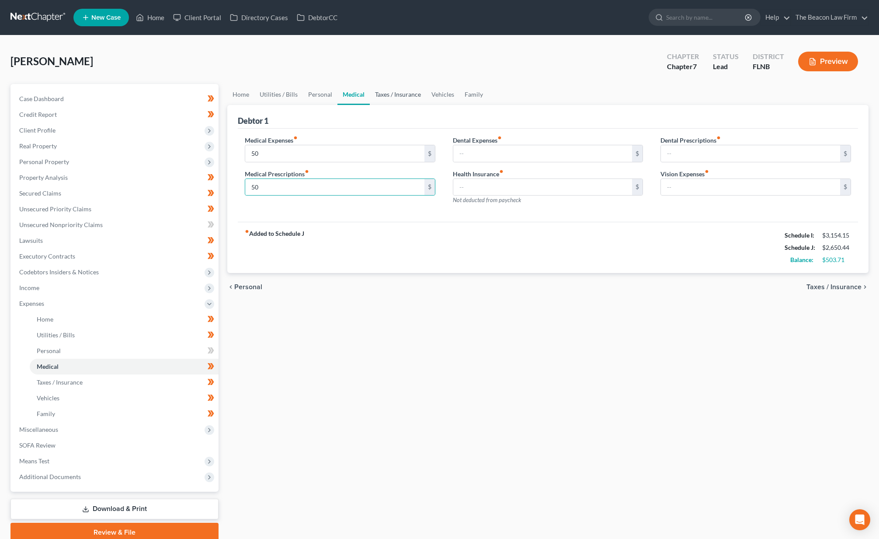
click at [405, 97] on link "Taxes / Insurance" at bounding box center [398, 94] width 56 height 21
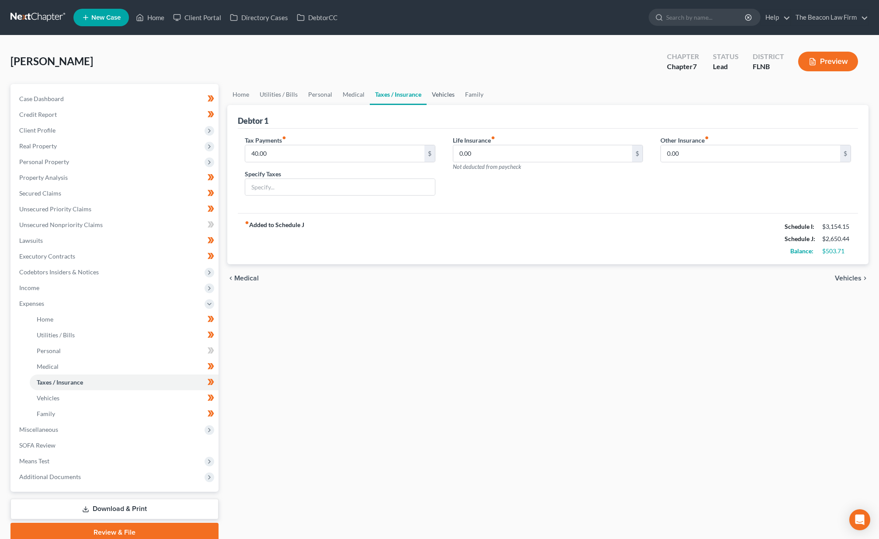
click at [434, 94] on link "Vehicles" at bounding box center [443, 94] width 33 height 21
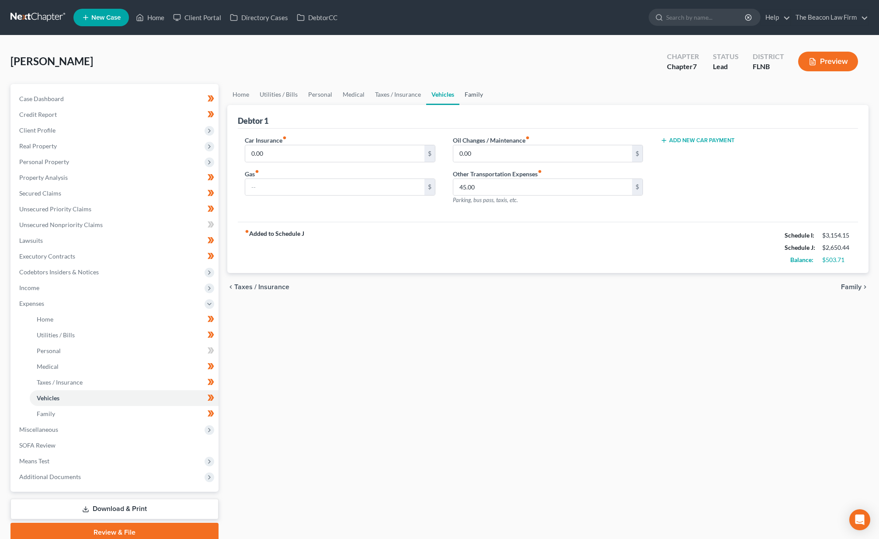
click at [468, 95] on link "Family" at bounding box center [474, 94] width 29 height 21
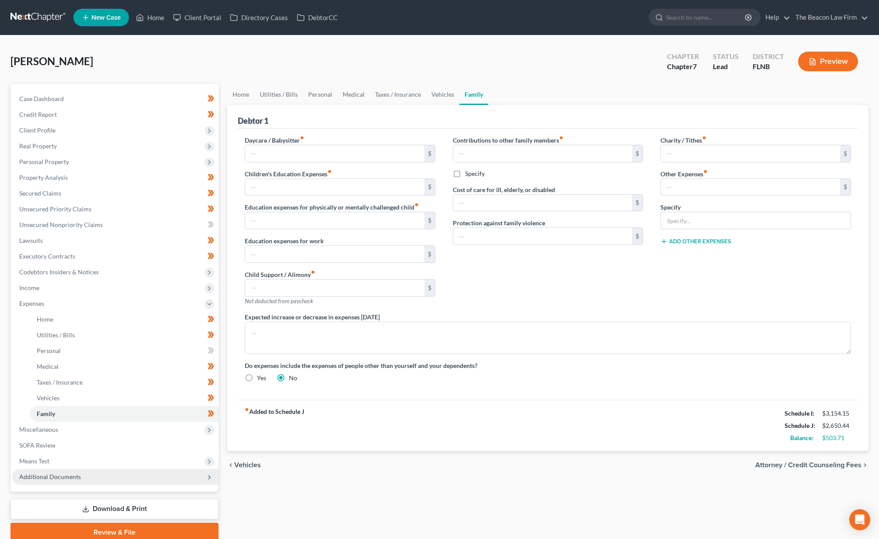
click at [48, 471] on span "Additional Documents" at bounding box center [115, 477] width 206 height 16
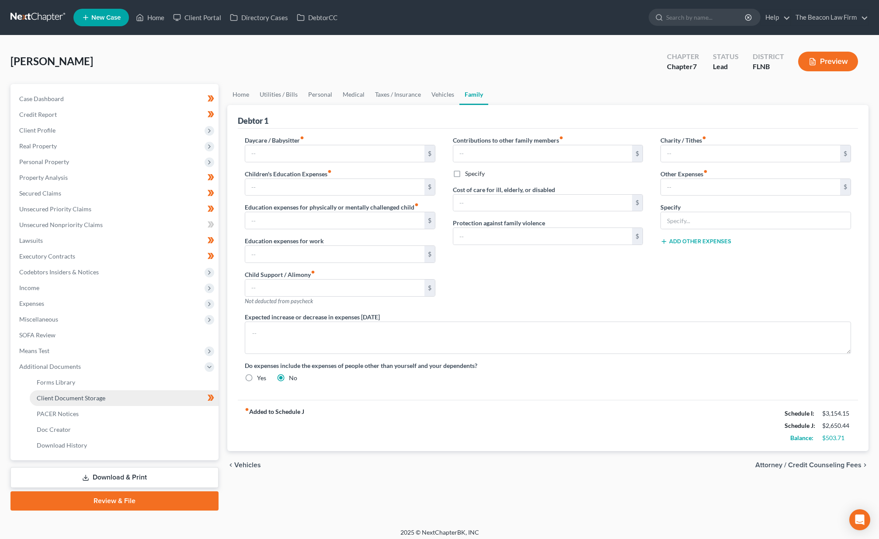
click at [73, 397] on span "Client Document Storage" at bounding box center [71, 397] width 69 height 7
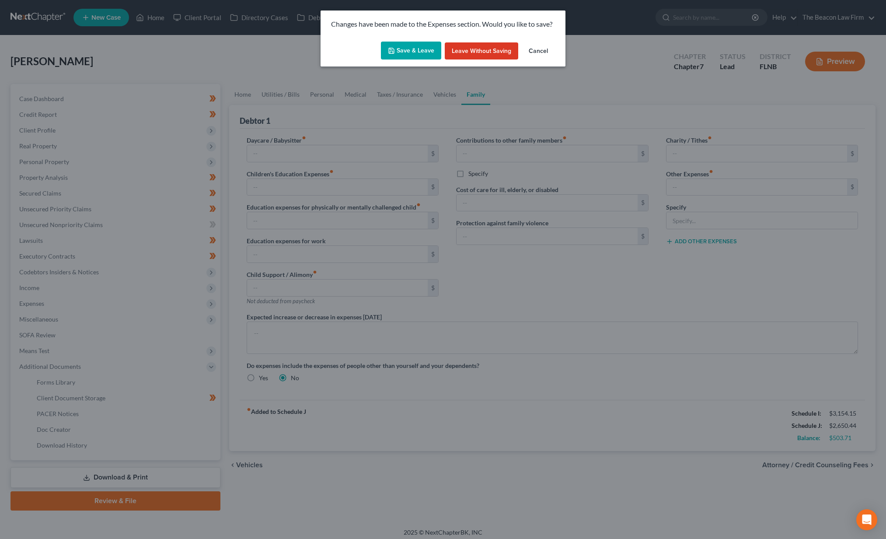
click at [429, 54] on button "Save & Leave" at bounding box center [411, 51] width 60 height 18
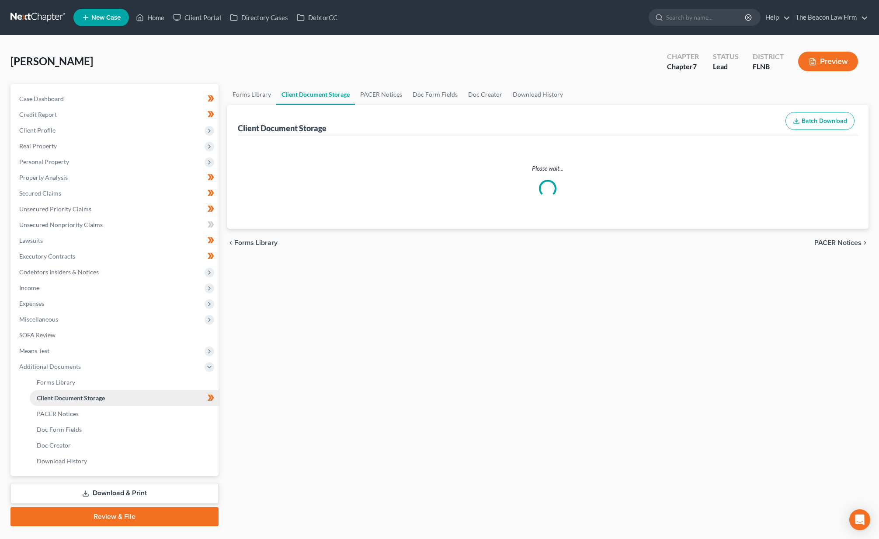
select select "10"
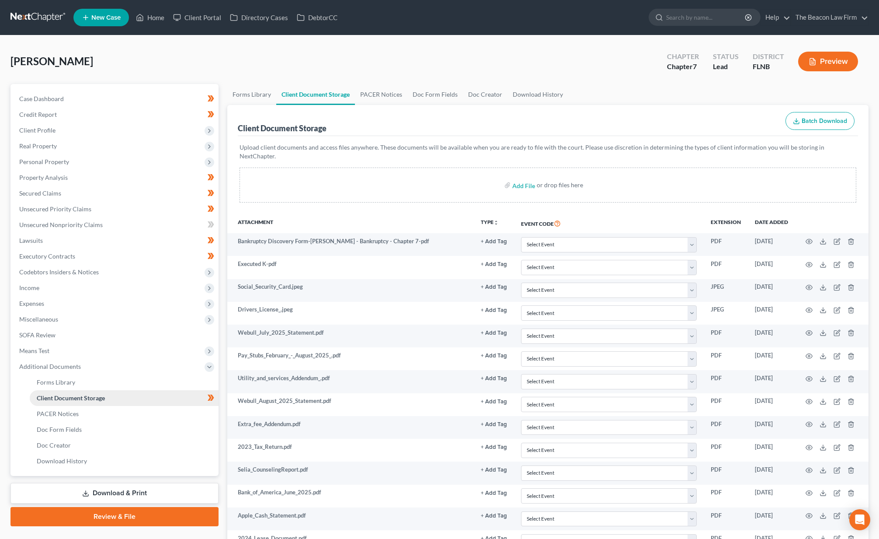
click at [112, 398] on link "Client Document Storage" at bounding box center [124, 398] width 189 height 16
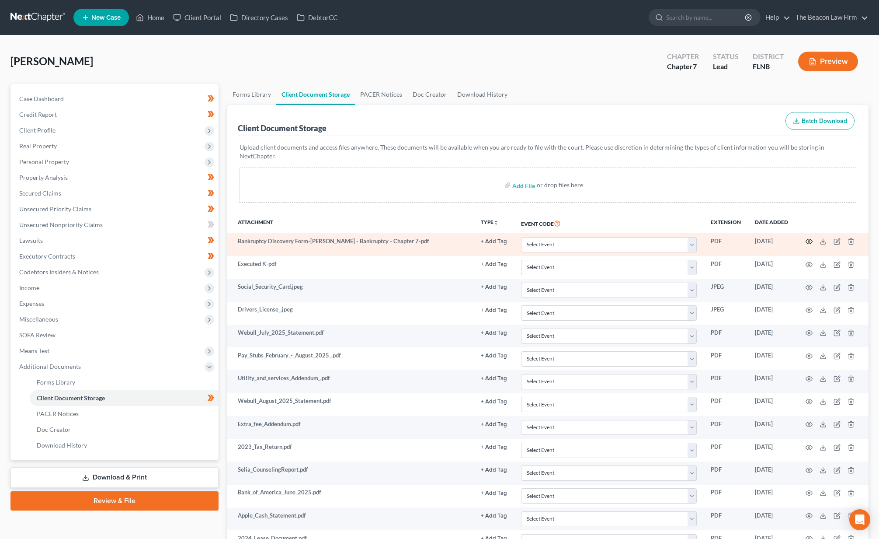
click at [807, 238] on icon "button" at bounding box center [809, 241] width 7 height 7
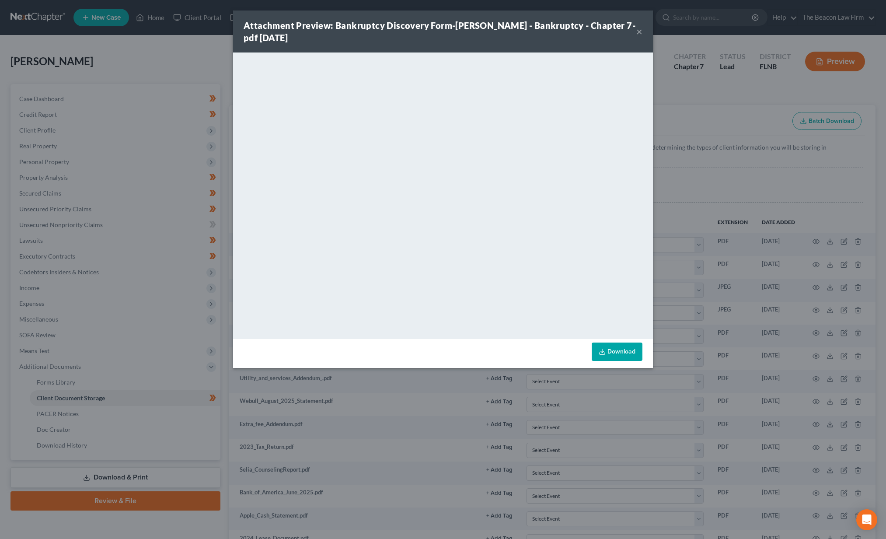
click at [640, 33] on button "×" at bounding box center [639, 31] width 6 height 10
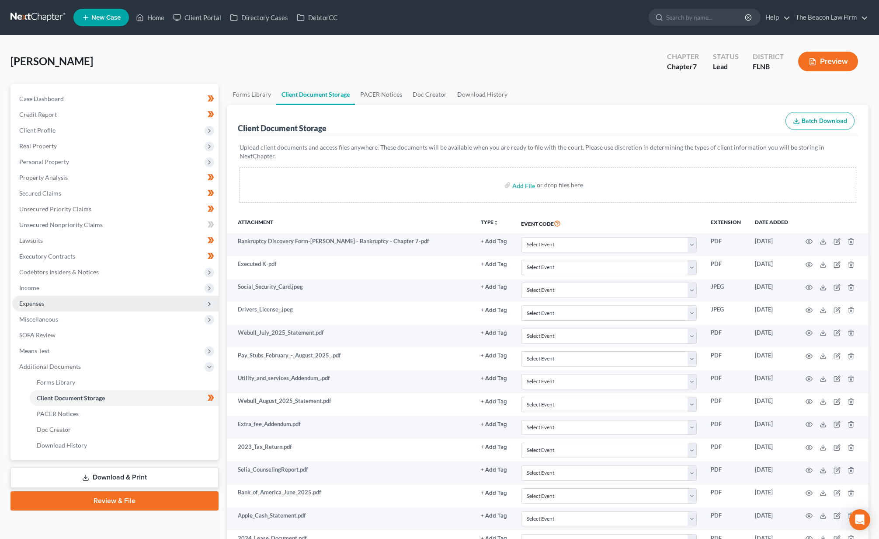
click at [63, 303] on span "Expenses" at bounding box center [115, 304] width 206 height 16
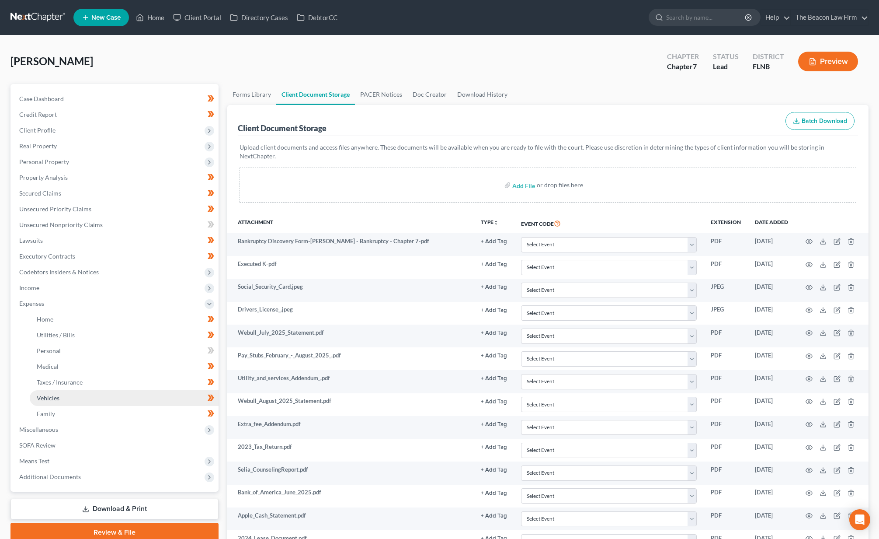
click at [55, 395] on span "Vehicles" at bounding box center [48, 397] width 23 height 7
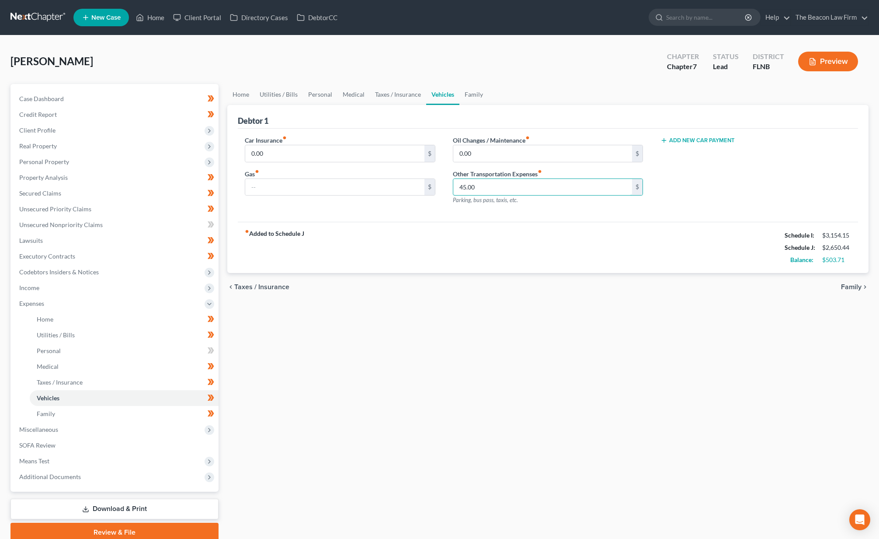
drag, startPoint x: 480, startPoint y: 188, endPoint x: 445, endPoint y: 184, distance: 35.2
click at [445, 184] on div "Oil Changes / Maintenance fiber_manual_record 0.00 $ Other Transportation Expen…" at bounding box center [548, 174] width 208 height 76
type input "250"
click at [488, 207] on div "Oil Changes / Maintenance fiber_manual_record 0.00 $ Other Transportation Expen…" at bounding box center [548, 174] width 208 height 76
click at [467, 94] on link "Family" at bounding box center [474, 94] width 29 height 21
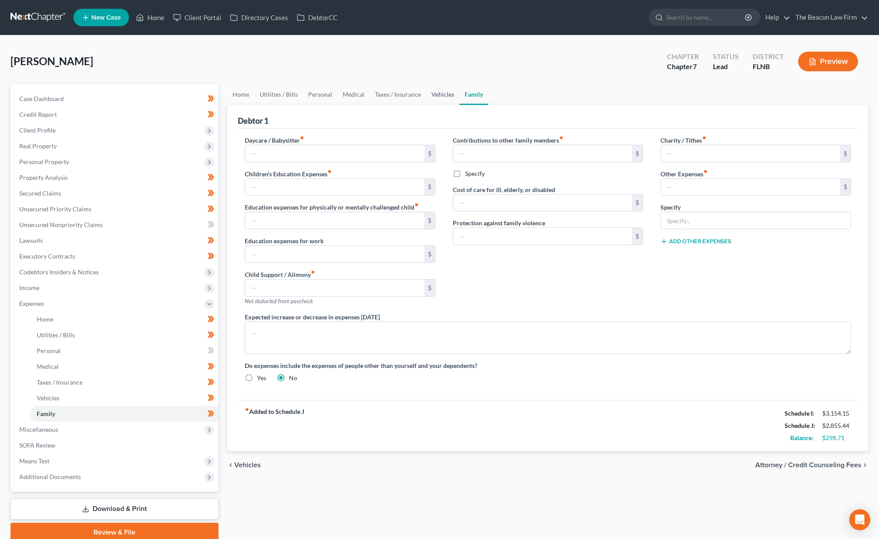
click at [426, 90] on link "Vehicles" at bounding box center [442, 94] width 33 height 21
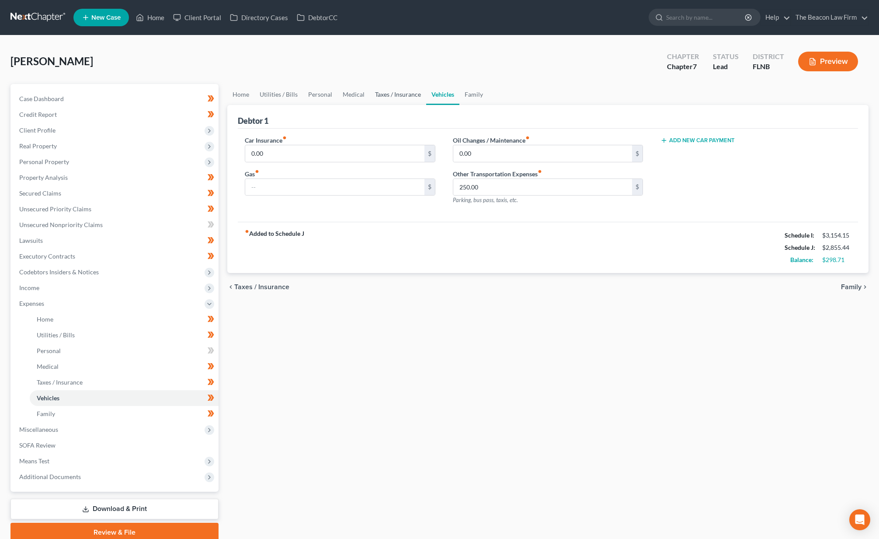
click at [396, 94] on link "Taxes / Insurance" at bounding box center [398, 94] width 56 height 21
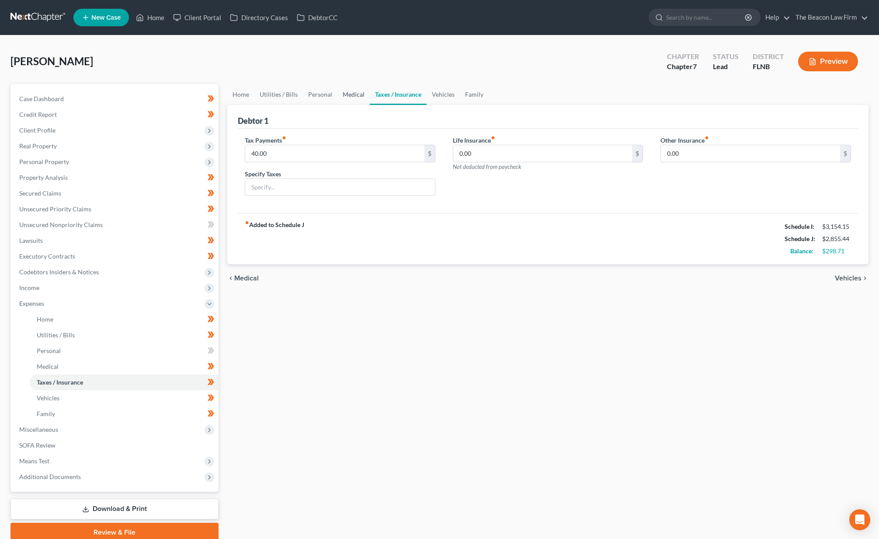
click at [342, 92] on link "Medical" at bounding box center [354, 94] width 32 height 21
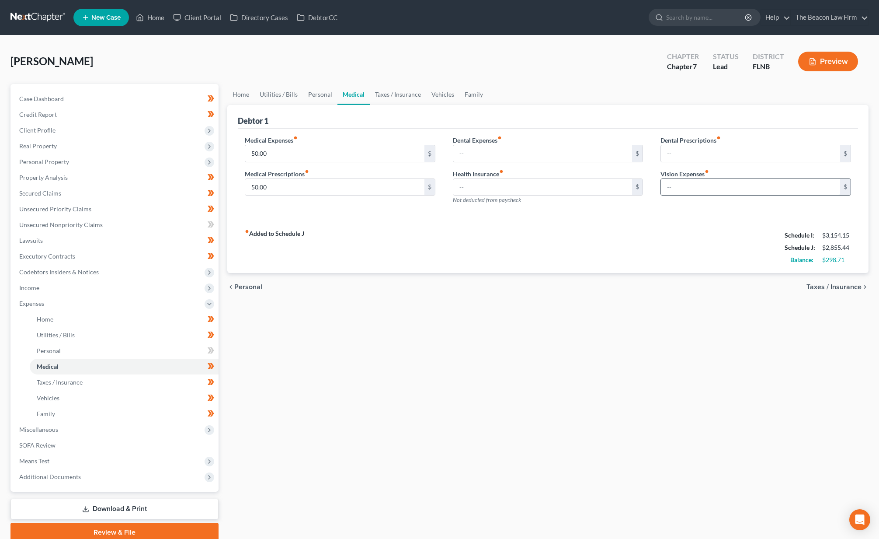
click at [679, 187] on input "text" at bounding box center [750, 187] width 179 height 17
type input "50"
click at [317, 96] on link "Personal" at bounding box center [320, 94] width 35 height 21
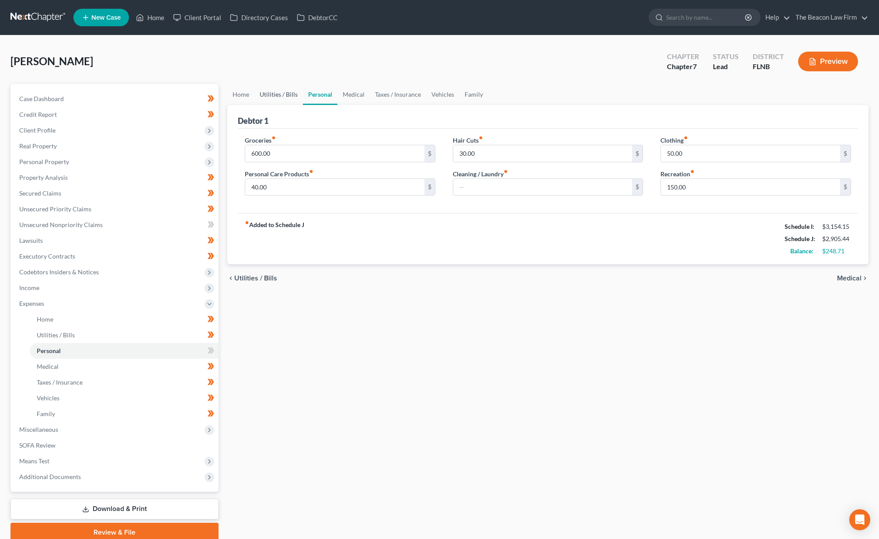
click at [266, 94] on link "Utilities / Bills" at bounding box center [278, 94] width 49 height 21
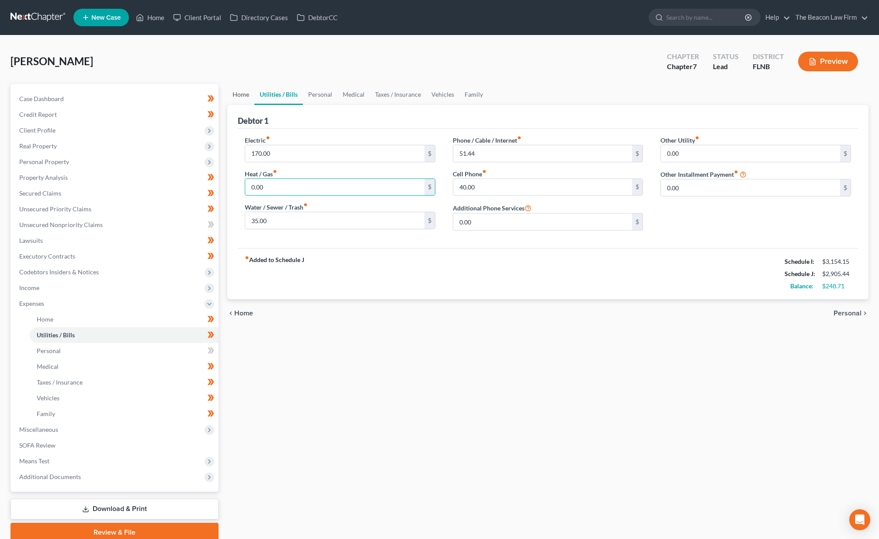
click at [252, 99] on link "Home" at bounding box center [240, 94] width 27 height 21
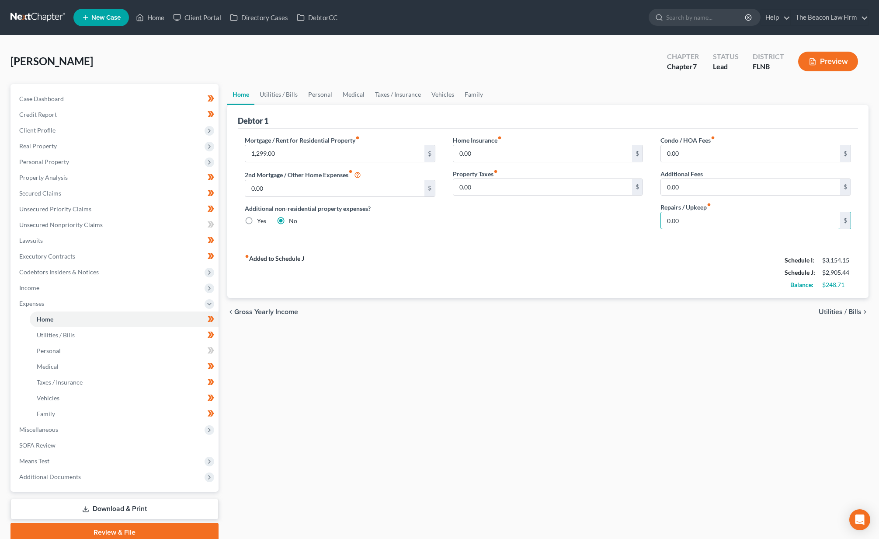
drag, startPoint x: 681, startPoint y: 219, endPoint x: 638, endPoint y: 216, distance: 43.0
click at [638, 216] on div "Mortgage / Rent for Residential Property fiber_manual_record 1,299.00 $ 2nd Mor…" at bounding box center [548, 186] width 624 height 101
type input "50"
click at [557, 310] on div "chevron_left Gross Yearly Income Utilities / Bills chevron_right" at bounding box center [547, 312] width 641 height 28
click at [31, 20] on link at bounding box center [38, 18] width 56 height 16
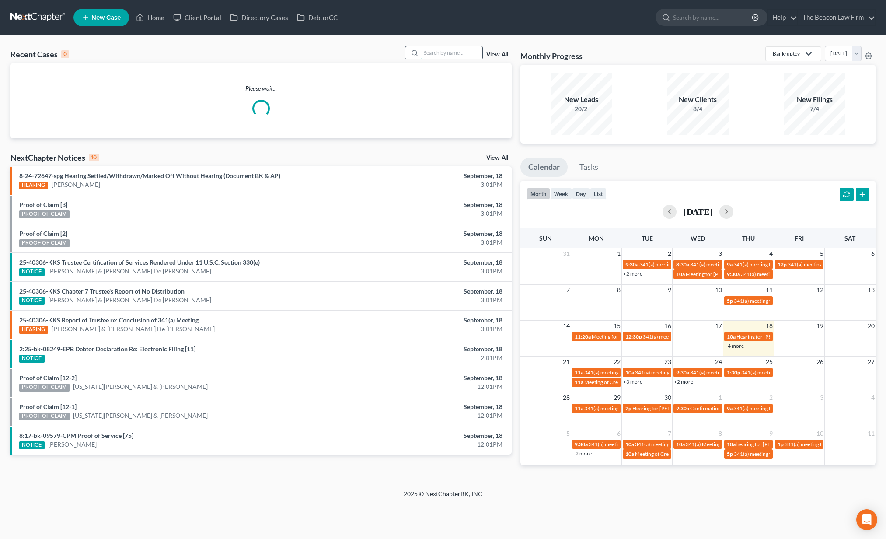
click at [441, 54] on input "search" at bounding box center [451, 52] width 61 height 13
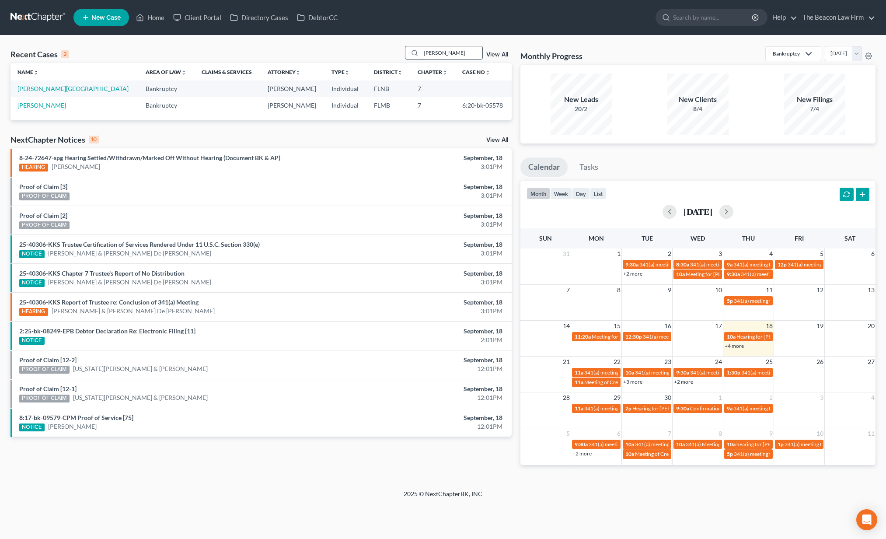
type input "[PERSON_NAME]"
drag, startPoint x: 441, startPoint y: 54, endPoint x: 40, endPoint y: 89, distance: 402.9
click at [40, 89] on link "[PERSON_NAME][GEOGRAPHIC_DATA]" at bounding box center [72, 88] width 111 height 7
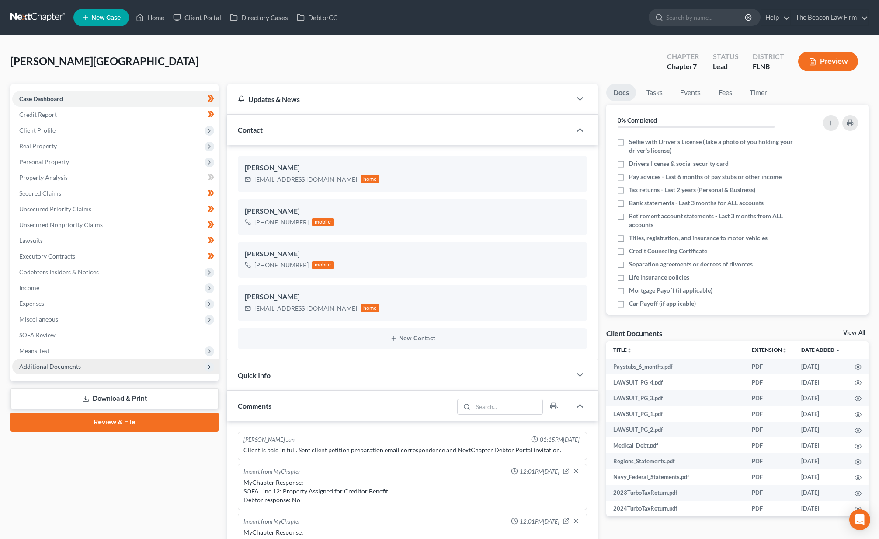
scroll to position [219, 0]
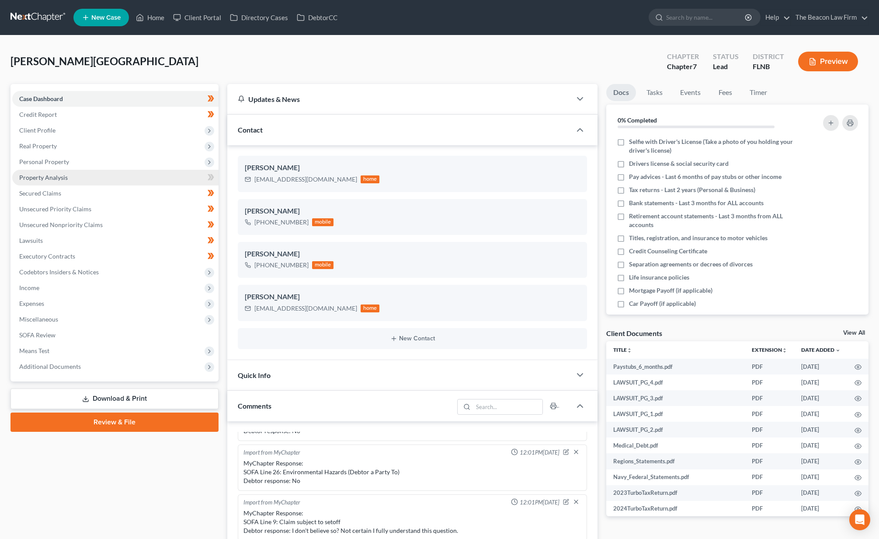
click at [42, 177] on span "Property Analysis" at bounding box center [43, 177] width 49 height 7
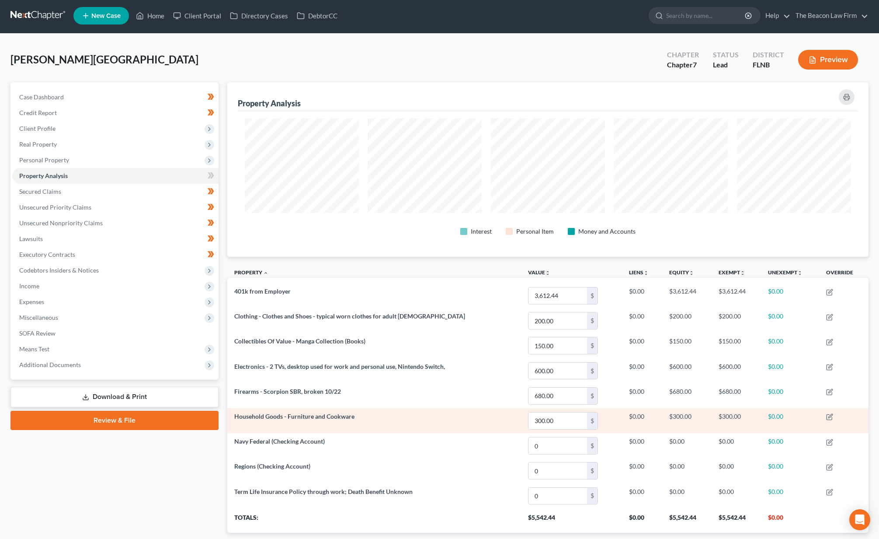
scroll to position [57, 0]
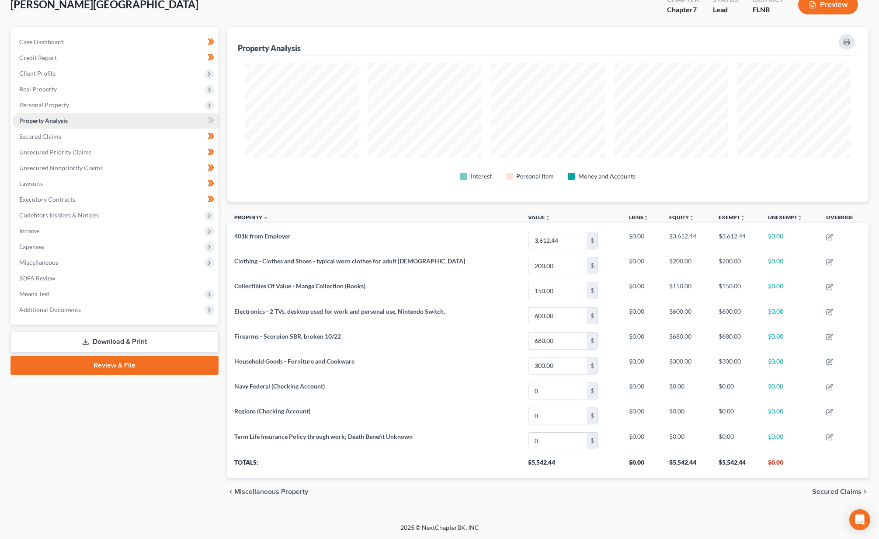
click at [47, 115] on link "Property Analysis" at bounding box center [115, 121] width 206 height 16
click at [49, 133] on span "Secured Claims" at bounding box center [40, 135] width 42 height 7
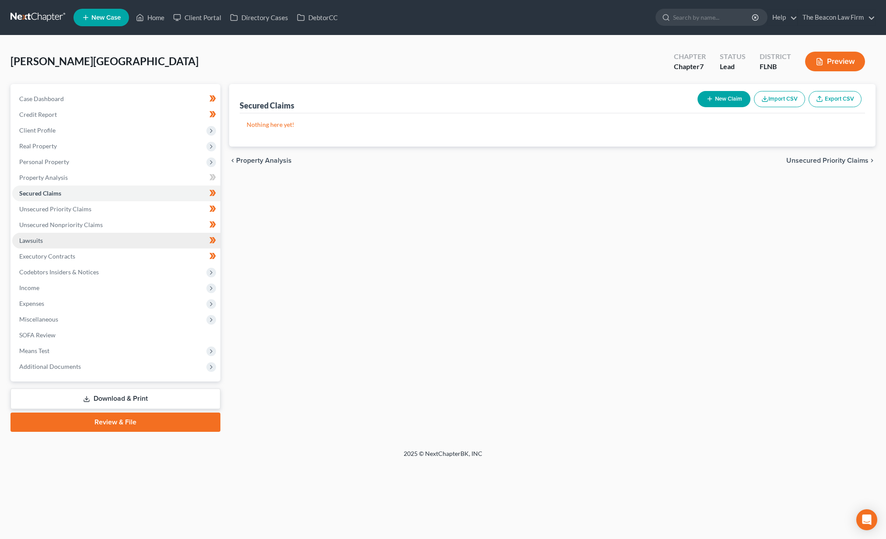
click at [46, 244] on link "Lawsuits" at bounding box center [116, 241] width 208 height 16
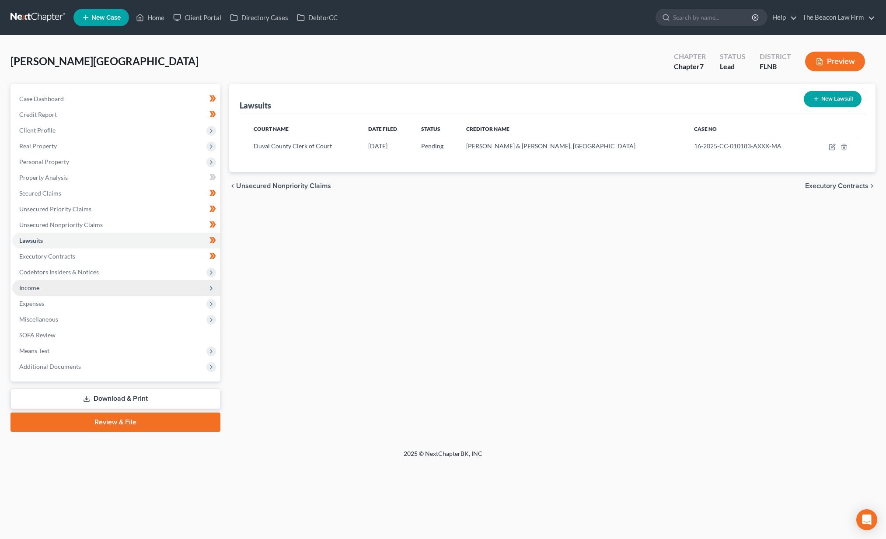
click at [55, 291] on span "Income" at bounding box center [116, 288] width 208 height 16
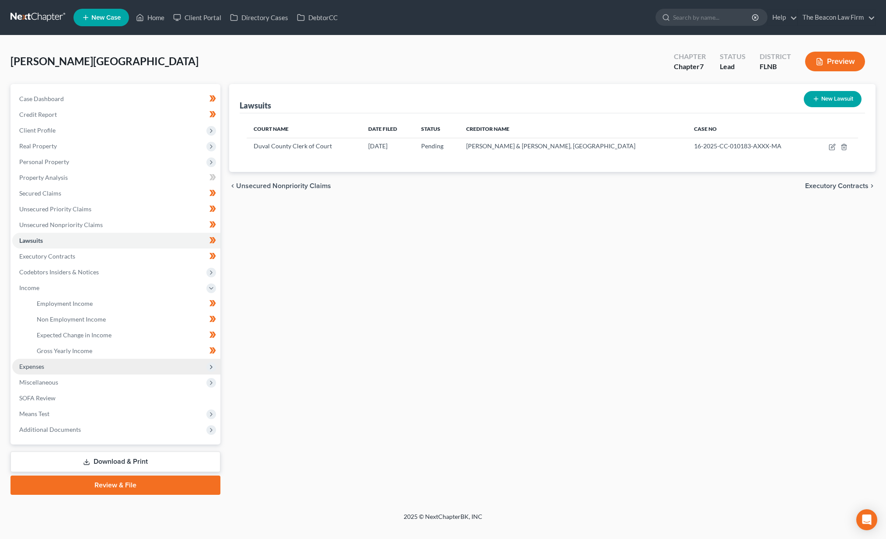
click at [57, 369] on span "Expenses" at bounding box center [116, 367] width 208 height 16
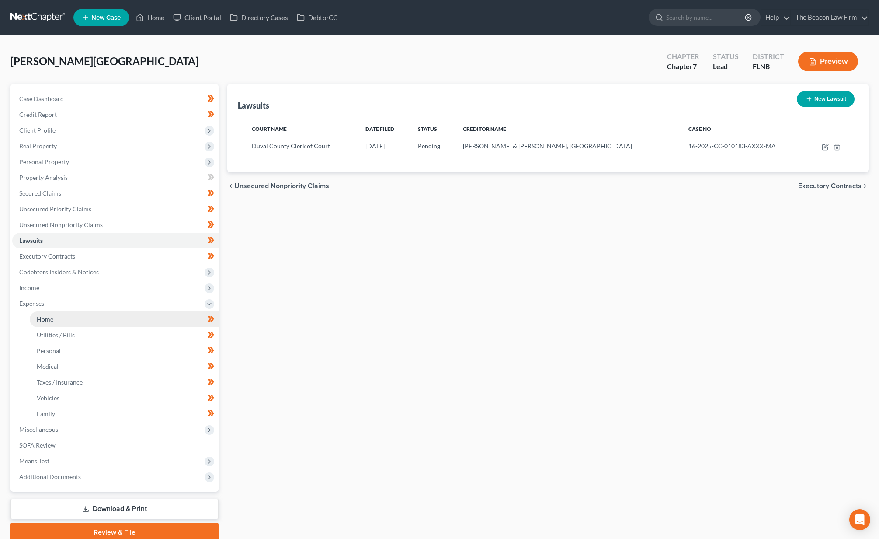
click at [57, 318] on link "Home" at bounding box center [124, 319] width 189 height 16
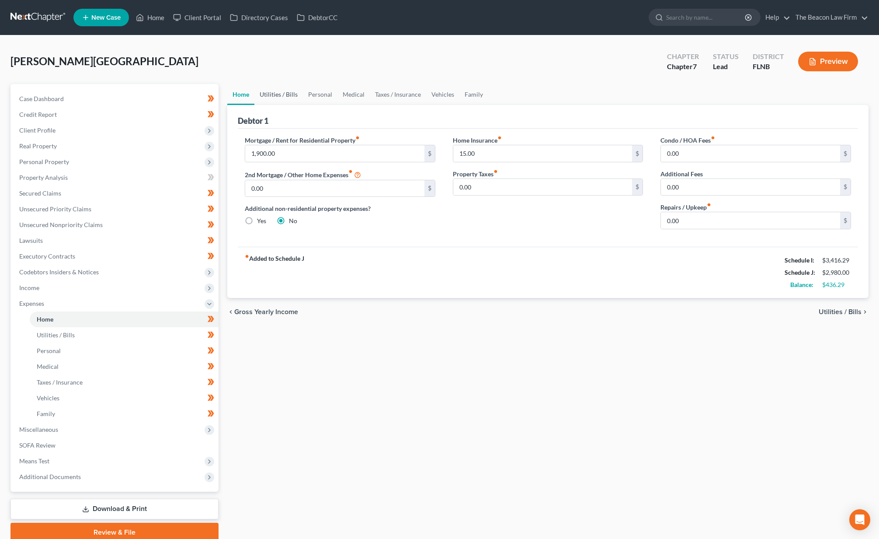
click at [284, 96] on link "Utilities / Bills" at bounding box center [278, 94] width 49 height 21
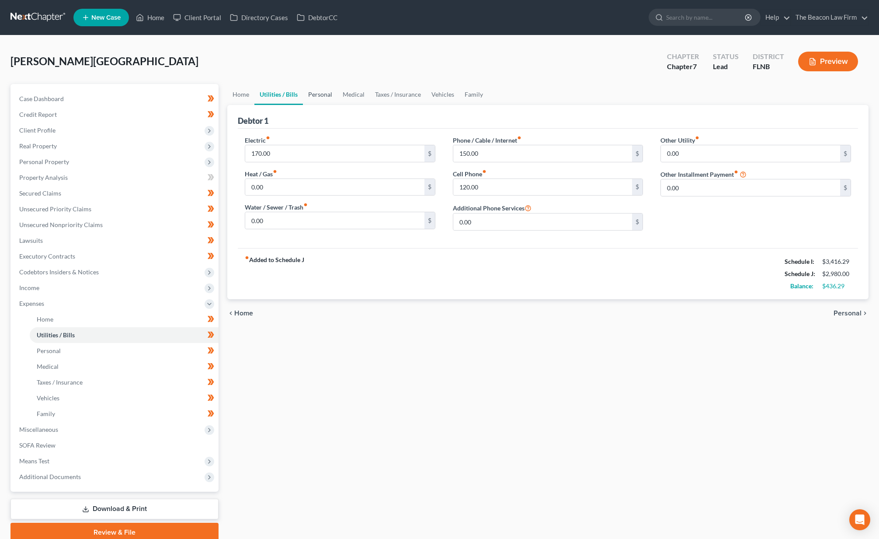
click at [312, 94] on link "Personal" at bounding box center [320, 94] width 35 height 21
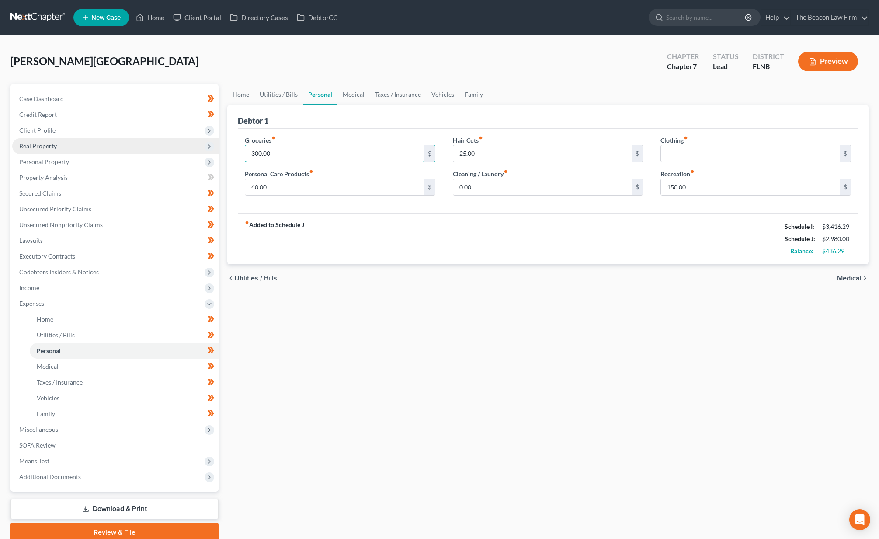
drag, startPoint x: 322, startPoint y: 153, endPoint x: 199, endPoint y: 147, distance: 123.9
click at [199, 148] on div "Petition Navigation Case Dashboard Payments Invoices Payments Payments Credit R…" at bounding box center [439, 313] width 867 height 458
type input "6"
type input "550"
click at [350, 96] on link "Medical" at bounding box center [354, 94] width 32 height 21
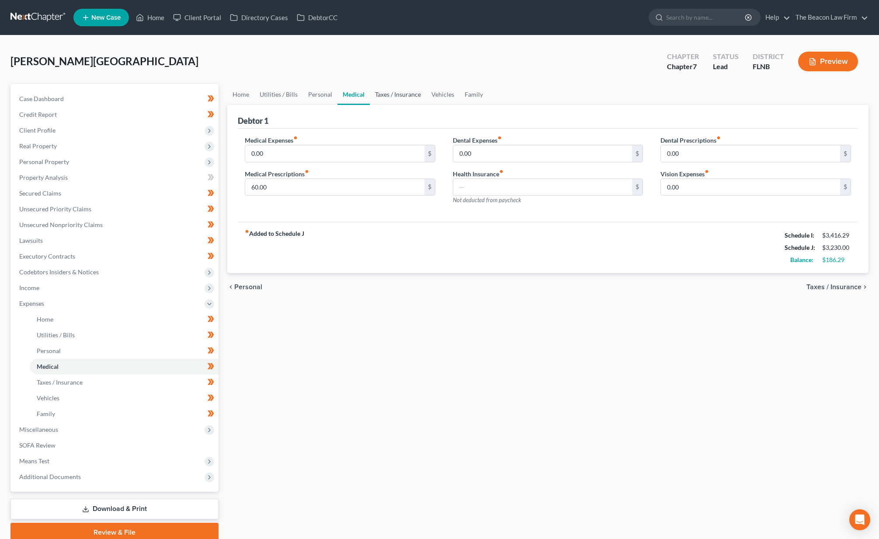
click at [399, 95] on link "Taxes / Insurance" at bounding box center [398, 94] width 56 height 21
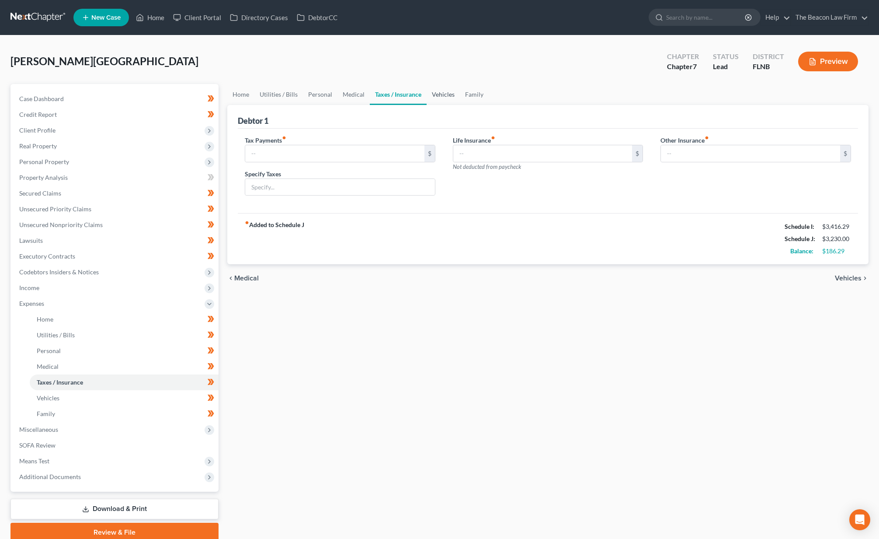
click at [447, 96] on link "Vehicles" at bounding box center [443, 94] width 33 height 21
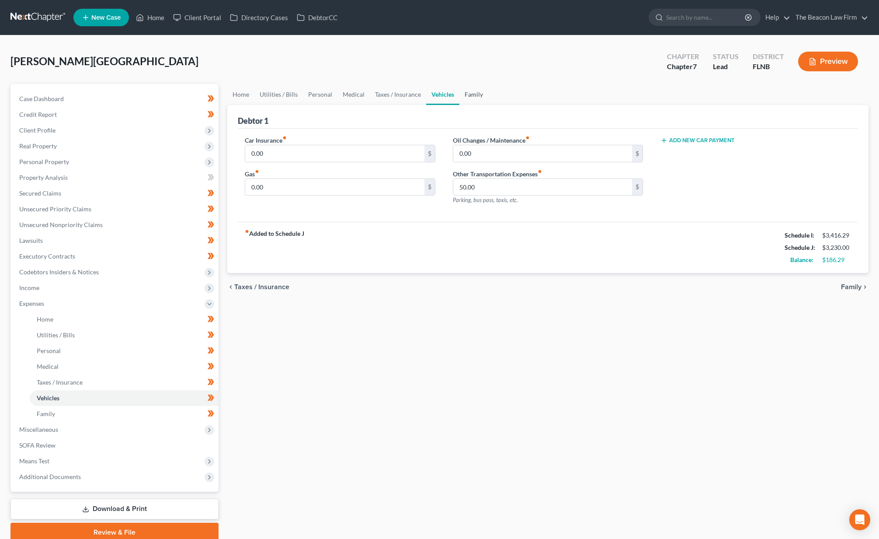
click at [474, 97] on link "Family" at bounding box center [474, 94] width 29 height 21
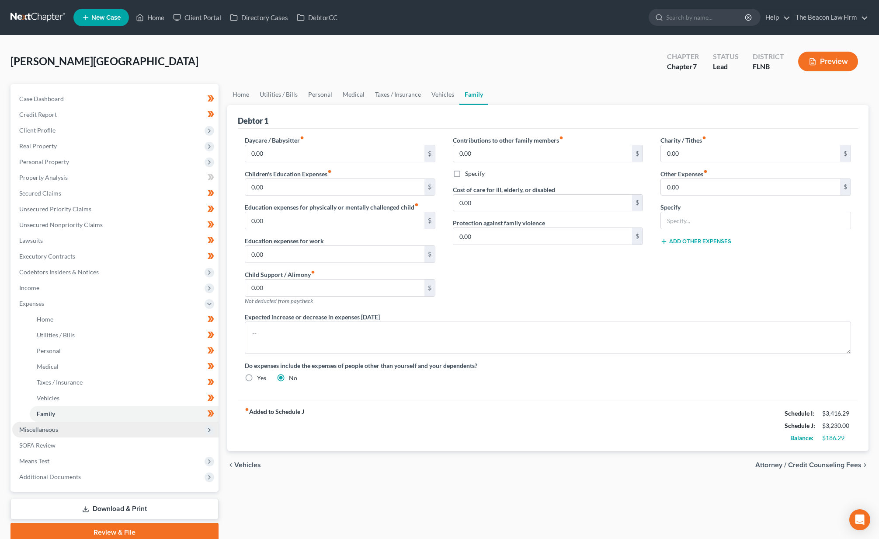
click at [40, 425] on span "Miscellaneous" at bounding box center [38, 428] width 39 height 7
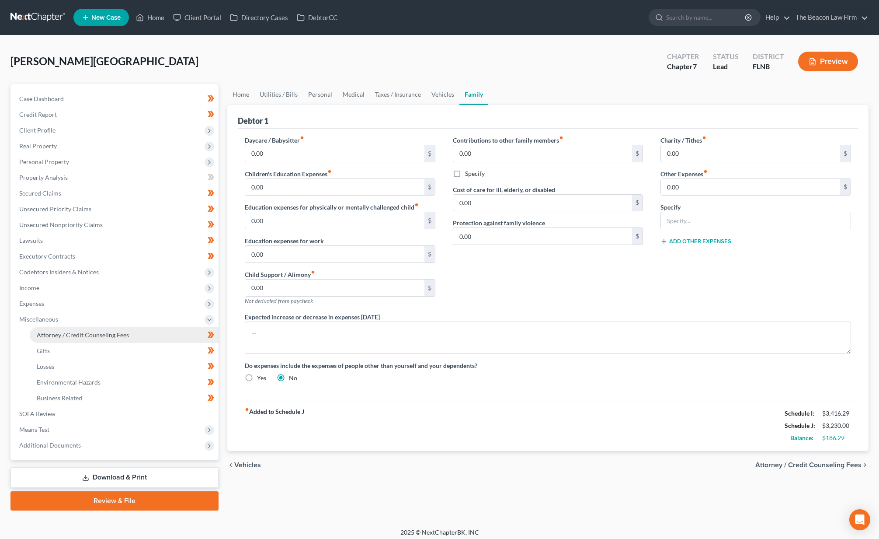
click at [84, 331] on span "Attorney / Credit Counseling Fees" at bounding box center [83, 334] width 92 height 7
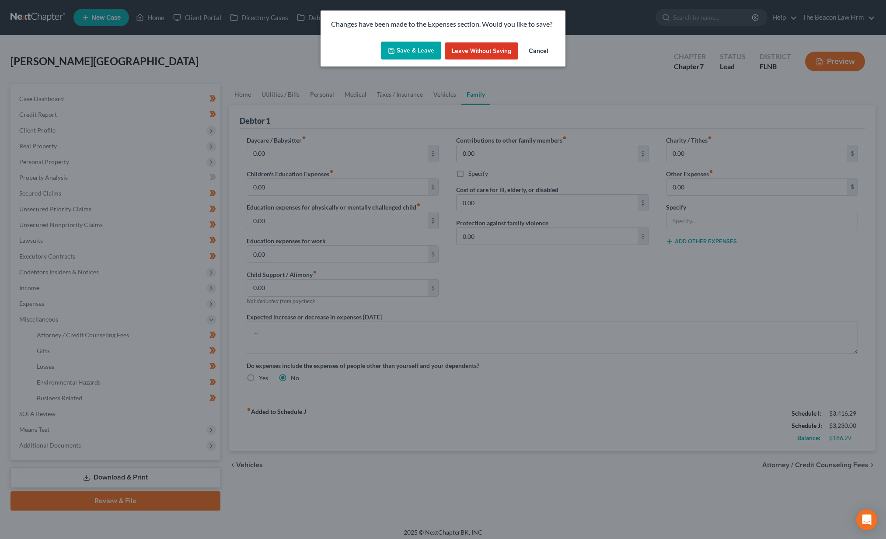
click at [409, 49] on button "Save & Leave" at bounding box center [411, 51] width 60 height 18
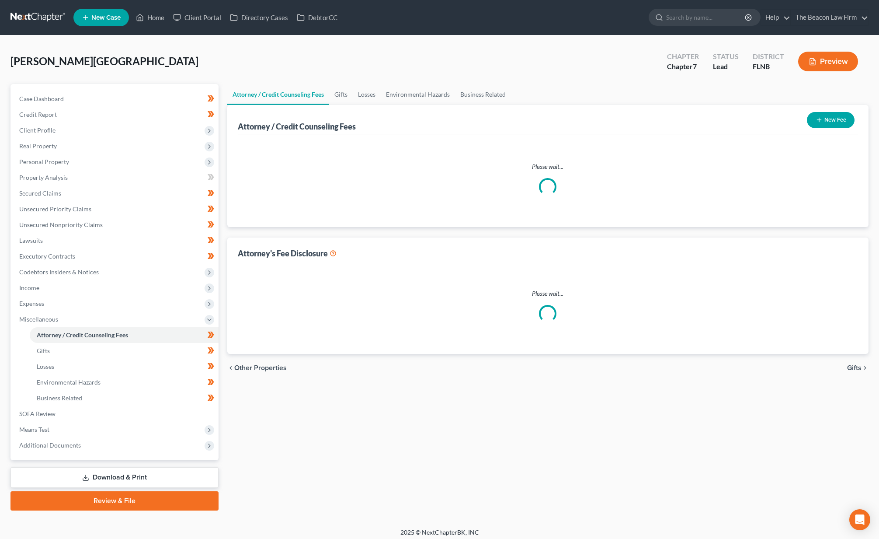
select select "28"
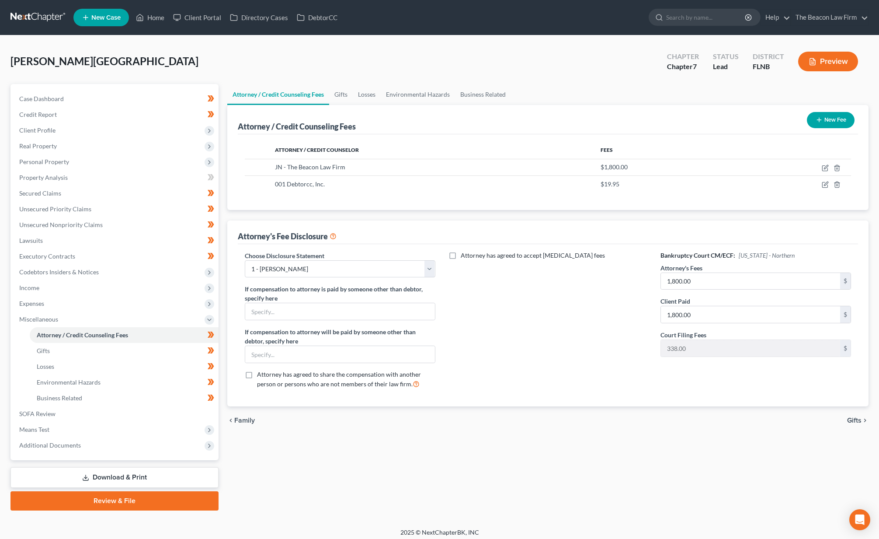
click at [37, 15] on link at bounding box center [38, 18] width 56 height 16
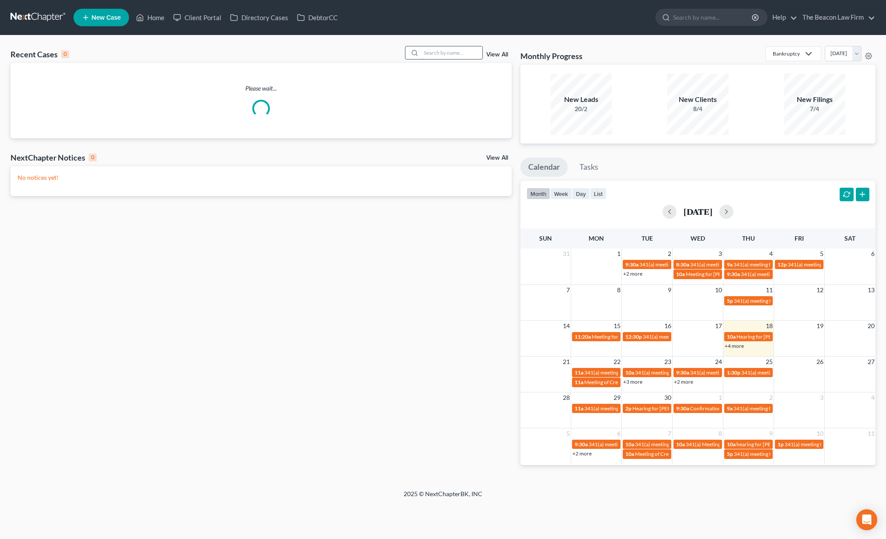
click at [445, 55] on input "search" at bounding box center [451, 52] width 61 height 13
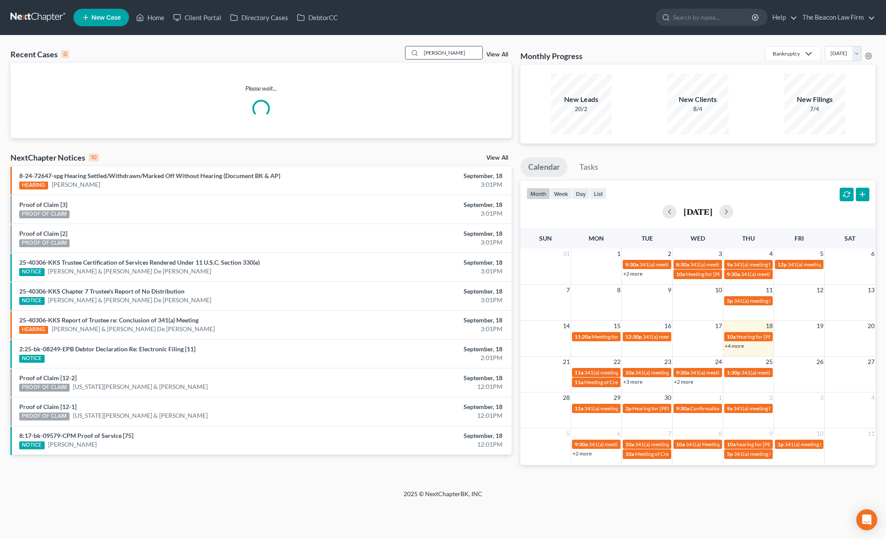
type input "[PERSON_NAME]"
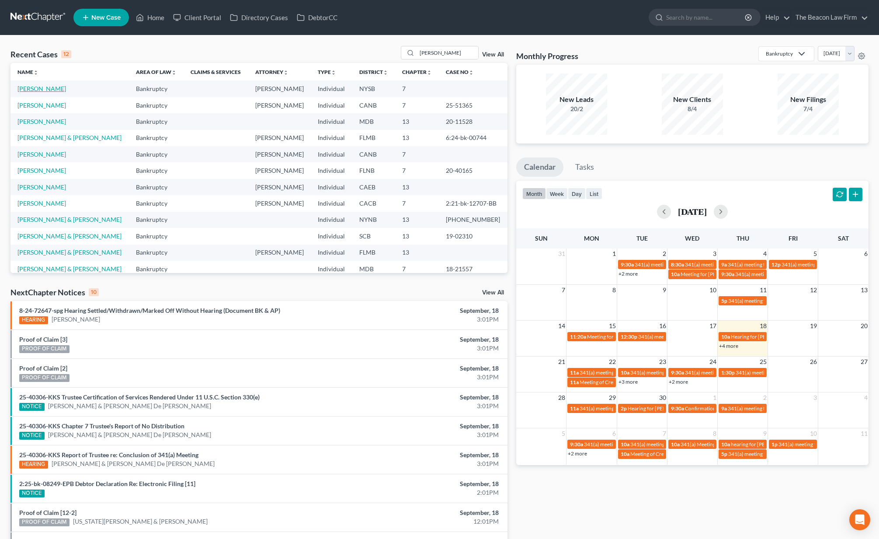
click at [39, 90] on link "[PERSON_NAME]" at bounding box center [41, 88] width 49 height 7
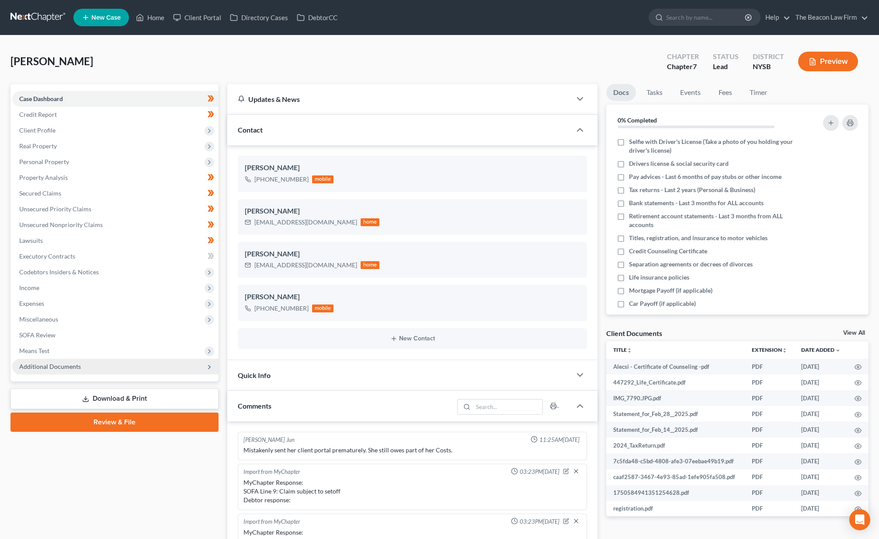
scroll to position [219, 0]
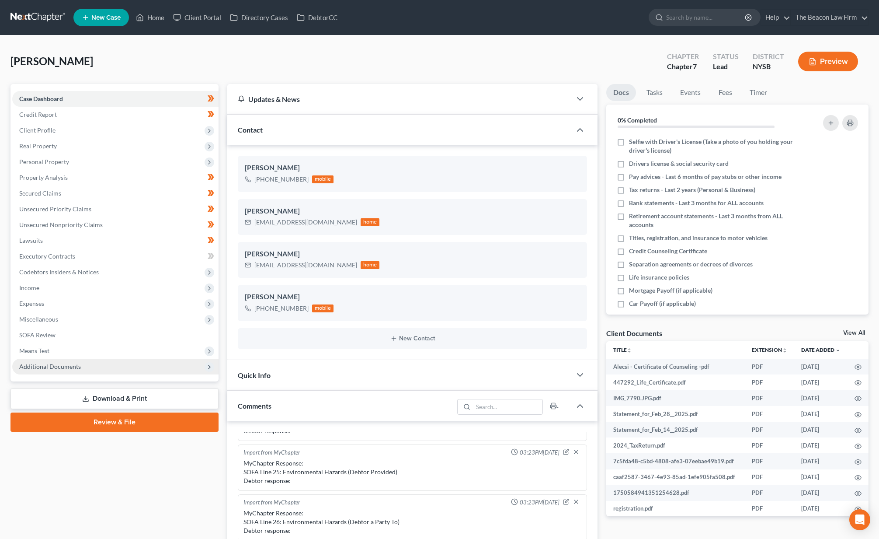
click at [153, 367] on span "Additional Documents" at bounding box center [115, 367] width 206 height 16
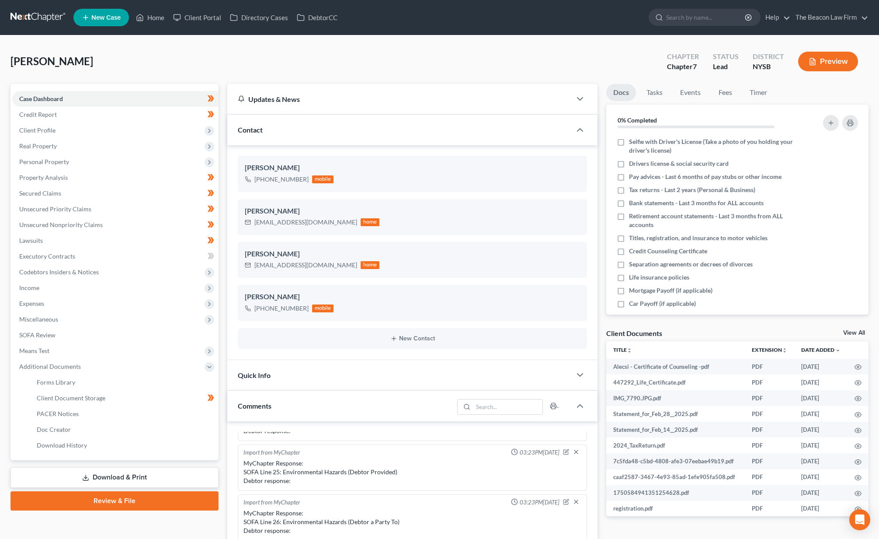
click at [174, 502] on link "Review & File" at bounding box center [114, 500] width 208 height 19
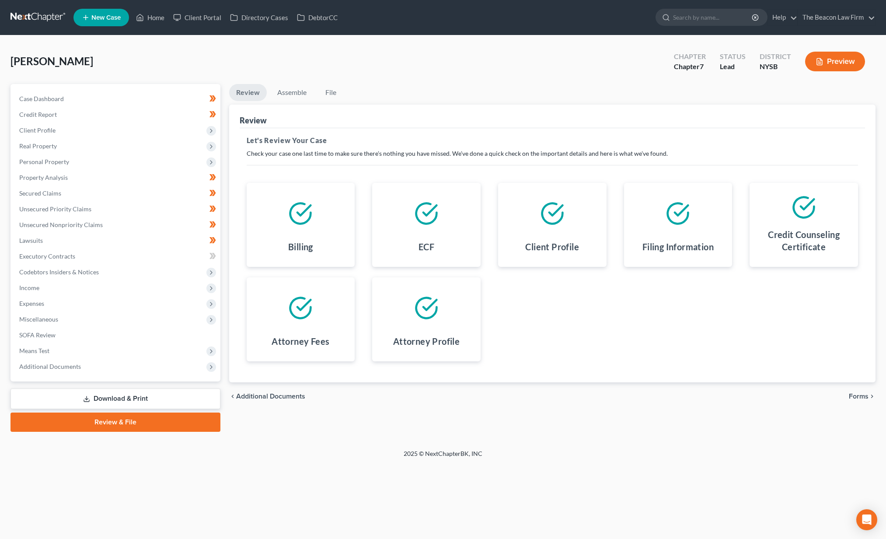
click at [181, 422] on link "Review & File" at bounding box center [115, 421] width 210 height 19
click at [861, 398] on span "Forms" at bounding box center [859, 396] width 20 height 7
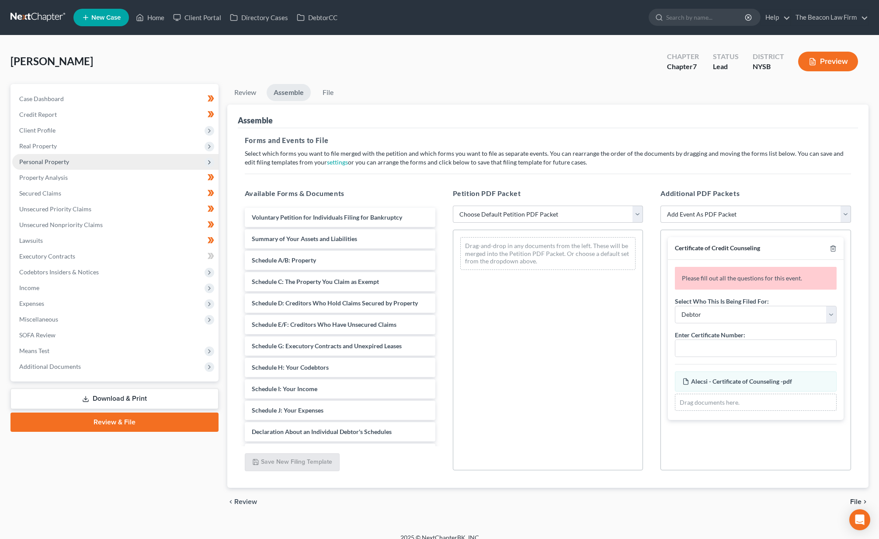
click at [42, 167] on span "Personal Property" at bounding box center [115, 162] width 206 height 16
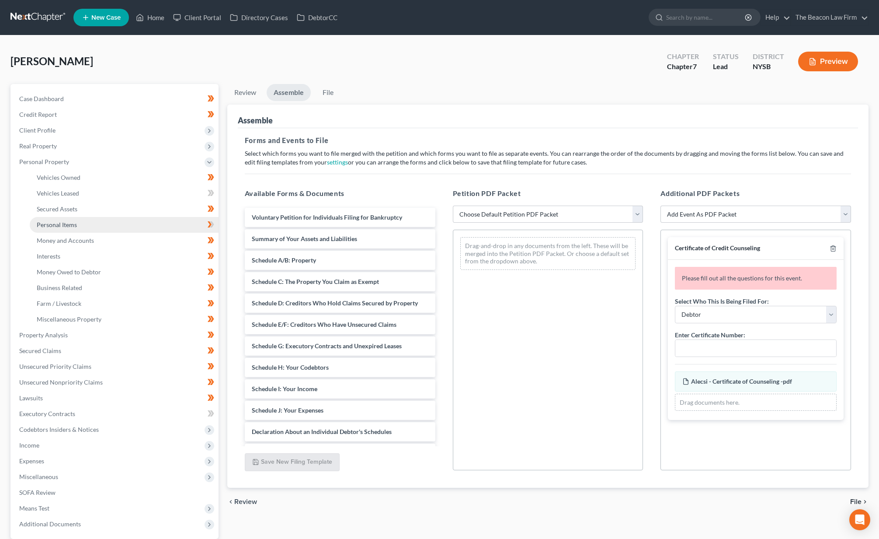
click at [67, 226] on span "Personal Items" at bounding box center [57, 224] width 40 height 7
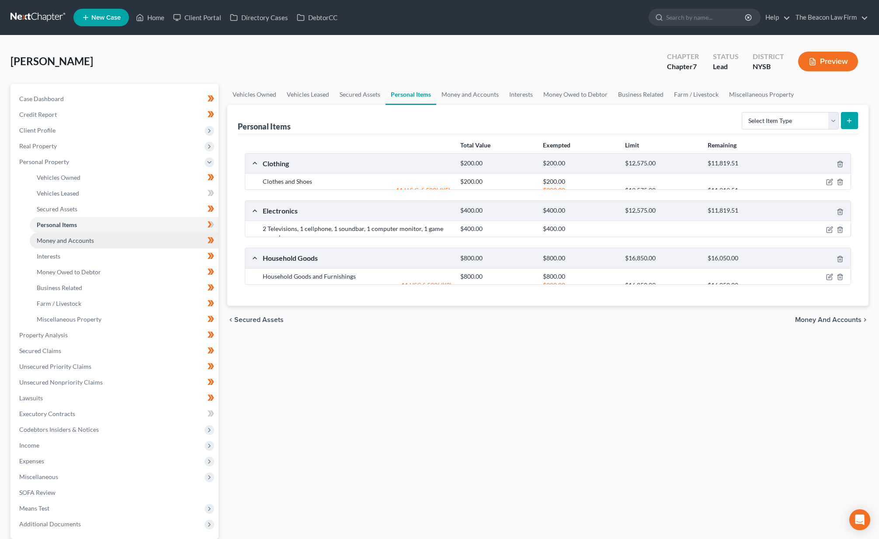
drag, startPoint x: 72, startPoint y: 241, endPoint x: 83, endPoint y: 243, distance: 11.1
click at [72, 240] on span "Money and Accounts" at bounding box center [65, 240] width 57 height 7
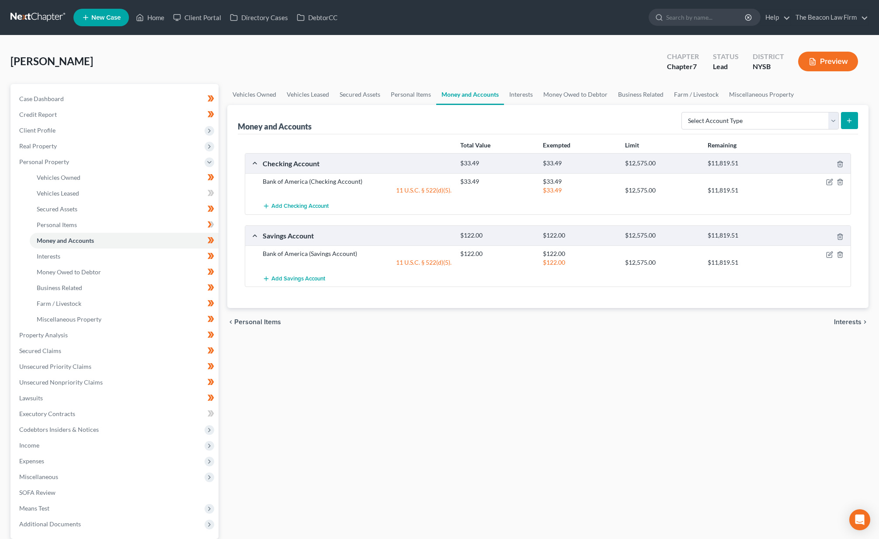
drag, startPoint x: 802, startPoint y: 184, endPoint x: 820, endPoint y: 181, distance: 18.5
click at [807, 184] on div at bounding box center [819, 181] width 66 height 9
click at [829, 183] on icon "button" at bounding box center [831, 181] width 4 height 4
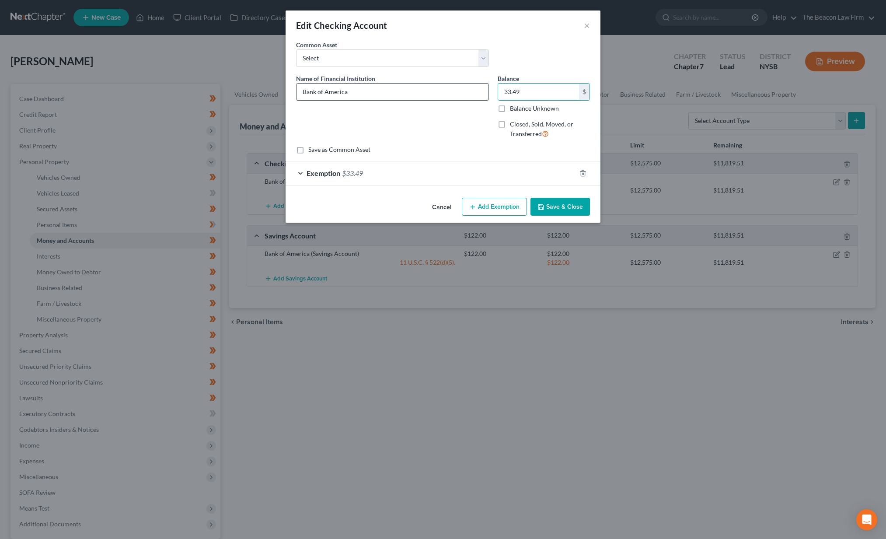
drag, startPoint x: 521, startPoint y: 93, endPoint x: 488, endPoint y: 88, distance: 33.6
click at [488, 87] on div "Name of Financial Institution * Bank of America Balance 33.49 $ Balance Unknown…" at bounding box center [443, 110] width 303 height 72
drag, startPoint x: 528, startPoint y: 94, endPoint x: 498, endPoint y: 91, distance: 29.6
click at [498, 91] on input "948.64" at bounding box center [538, 92] width 81 height 17
type input "948.64"
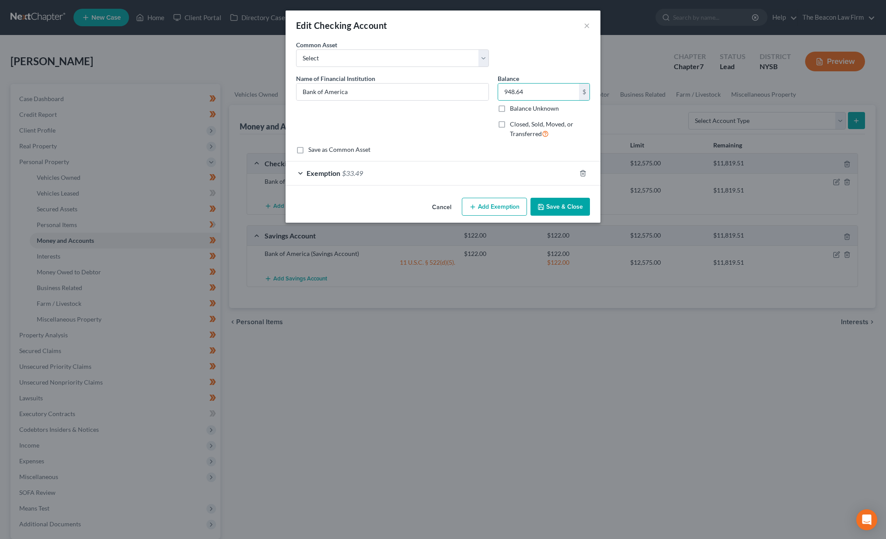
click at [368, 177] on div "Exemption $33.49" at bounding box center [431, 172] width 290 height 23
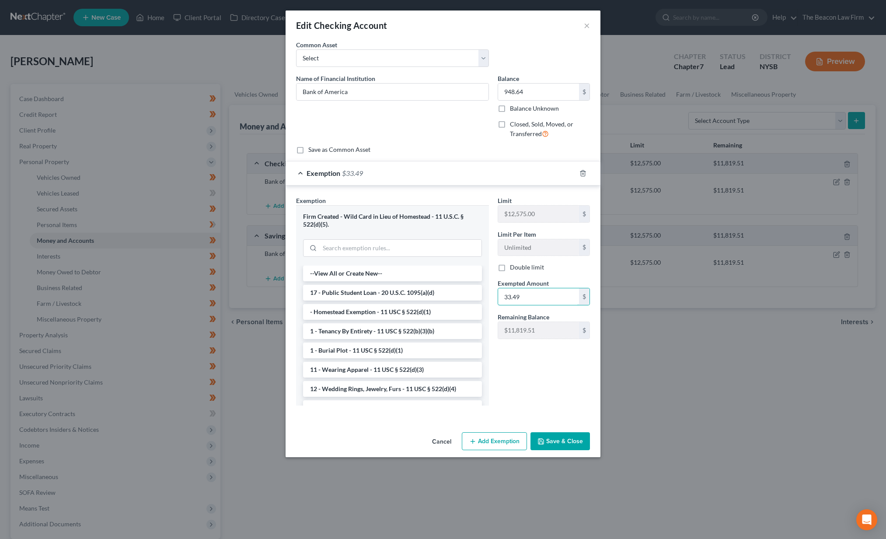
drag, startPoint x: 532, startPoint y: 297, endPoint x: 478, endPoint y: 289, distance: 54.4
click at [478, 290] on div "Exemption Set must be selected for CA. Exemption * Firm Created - Wild Card in …" at bounding box center [443, 304] width 303 height 217
paste input "948.64"
type input "948.64"
click at [562, 438] on button "Save & Close" at bounding box center [559, 441] width 59 height 18
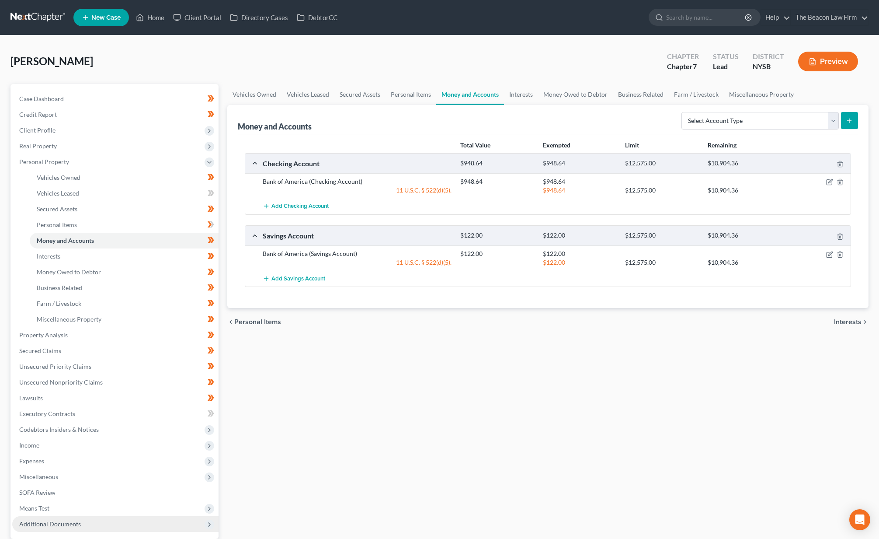
scroll to position [84, 0]
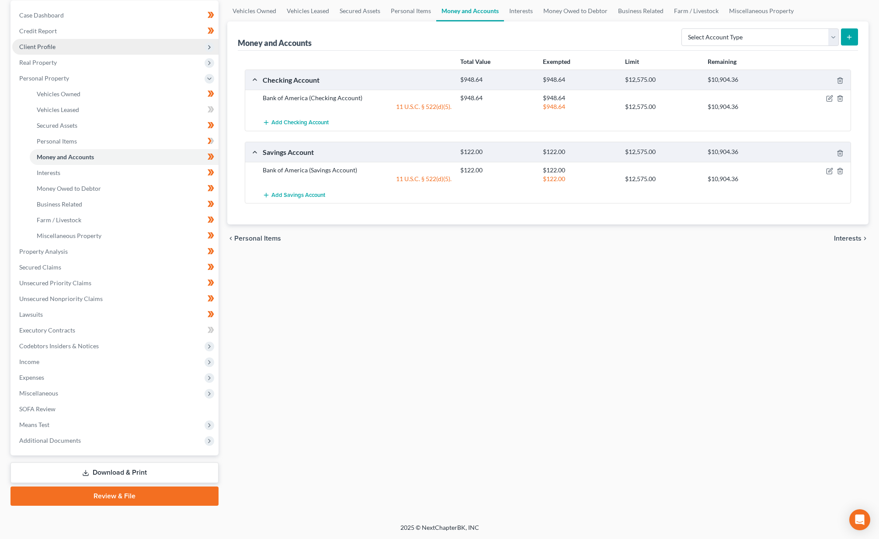
click at [75, 47] on span "Client Profile" at bounding box center [115, 47] width 206 height 16
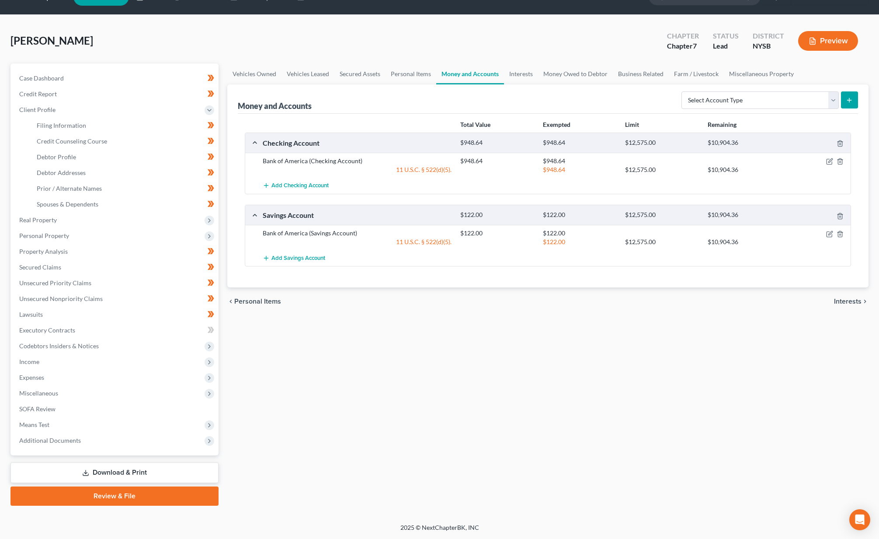
scroll to position [21, 0]
click at [74, 64] on div "Case Dashboard Payments Invoices Payments Payments Credit Report Client Profile…" at bounding box center [114, 259] width 208 height 392
drag, startPoint x: 75, startPoint y: 168, endPoint x: 205, endPoint y: 188, distance: 131.3
click at [75, 169] on span "Debtor Addresses" at bounding box center [61, 172] width 49 height 7
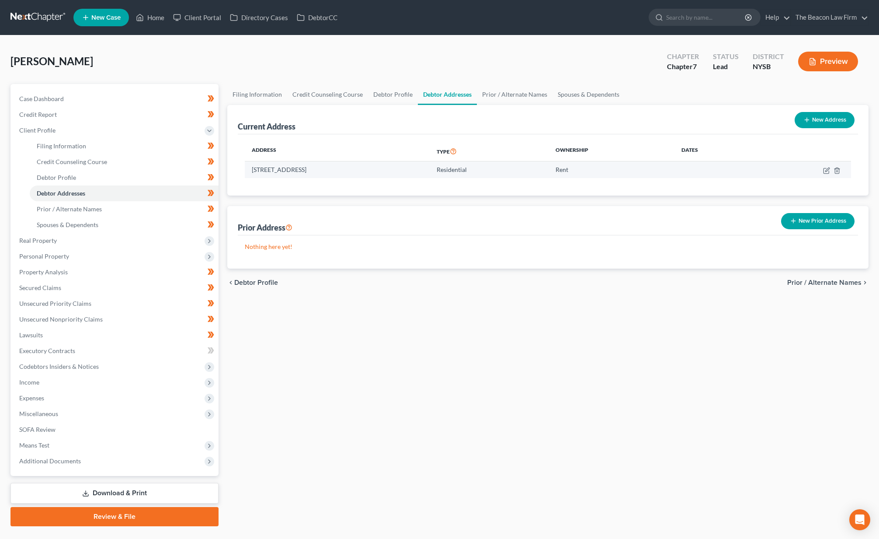
click at [827, 174] on td at bounding box center [804, 169] width 94 height 17
click at [827, 171] on icon "button" at bounding box center [828, 169] width 4 height 4
select select "35"
select select "59"
select select "0"
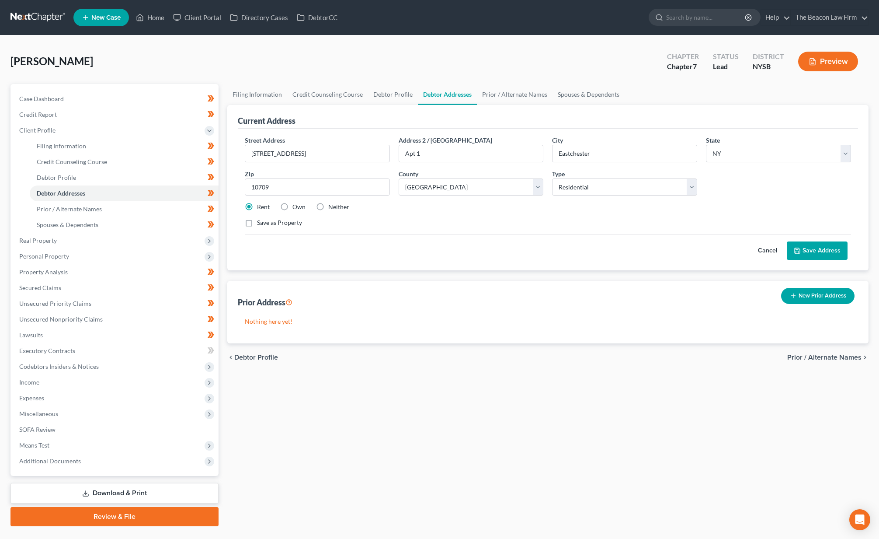
click at [126, 517] on link "Review & File" at bounding box center [114, 516] width 208 height 19
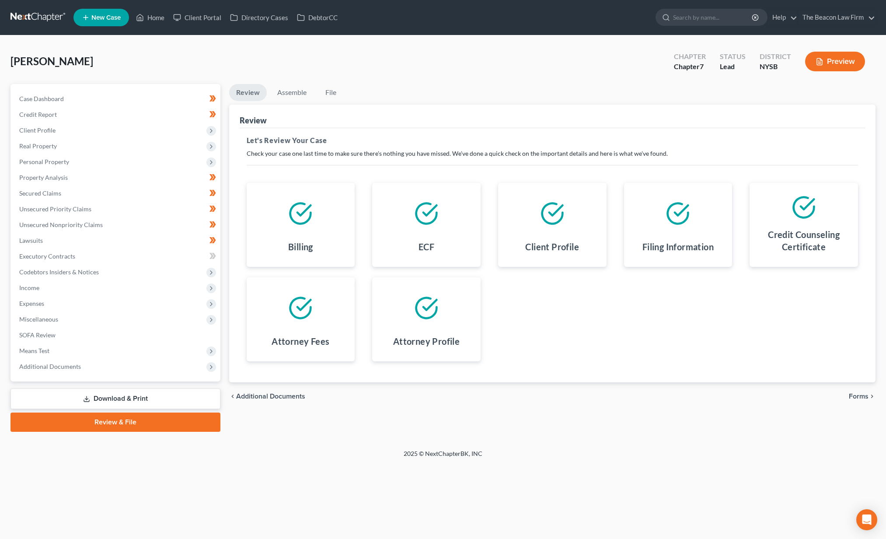
click at [852, 398] on span "Forms" at bounding box center [859, 396] width 20 height 7
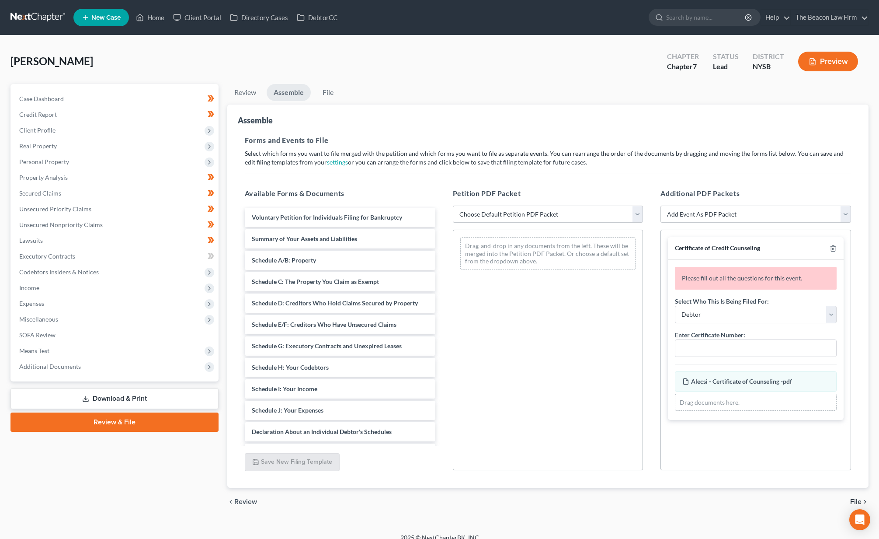
select select "1"
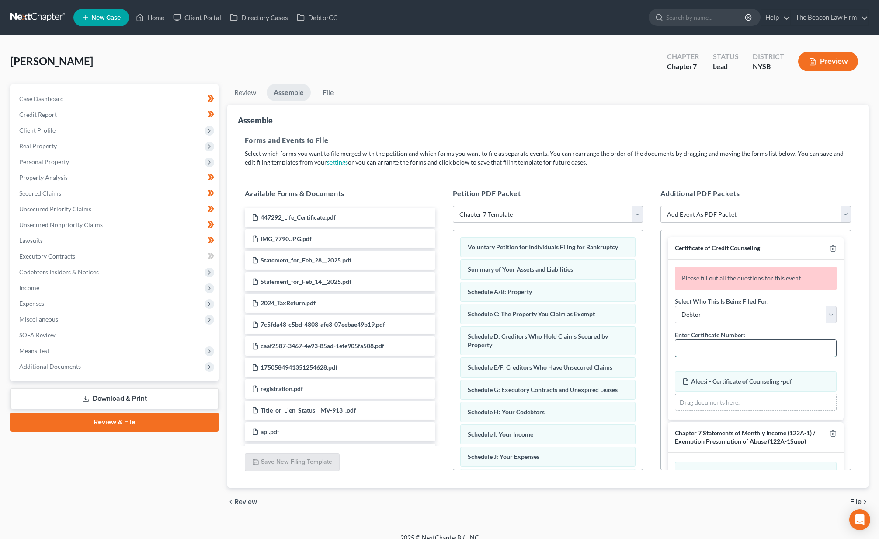
click at [721, 350] on input "text" at bounding box center [756, 348] width 161 height 17
paste input "15725-NYS-CC-040074271"
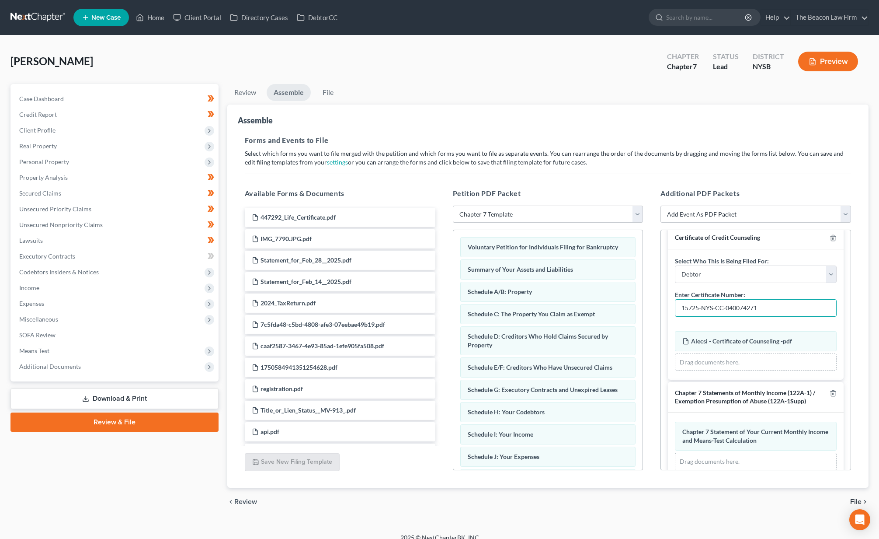
scroll to position [10, 0]
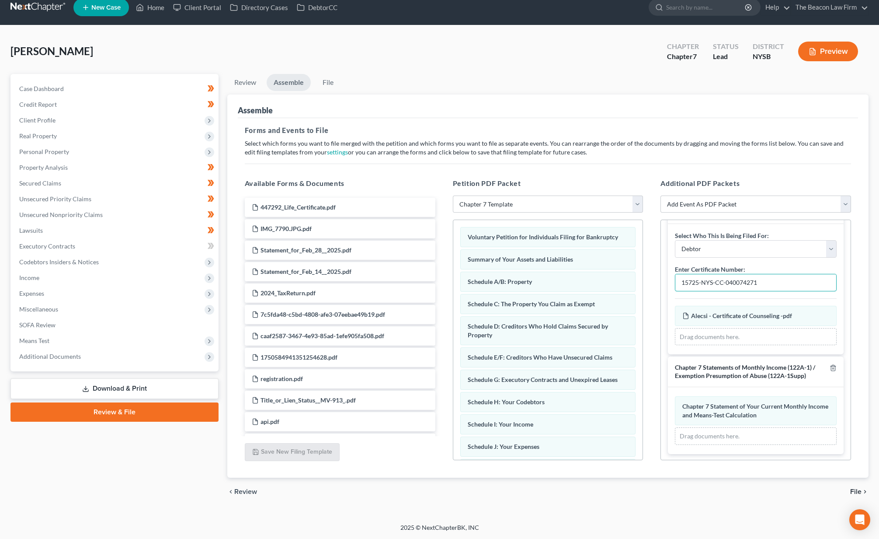
type input "15725-NYS-CC-040074271"
click at [855, 489] on span "File" at bounding box center [855, 491] width 11 height 7
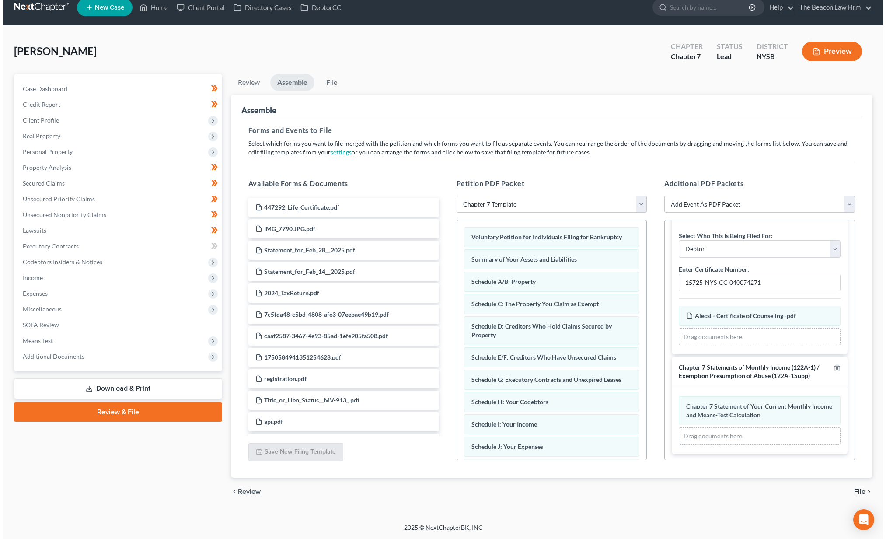
scroll to position [0, 0]
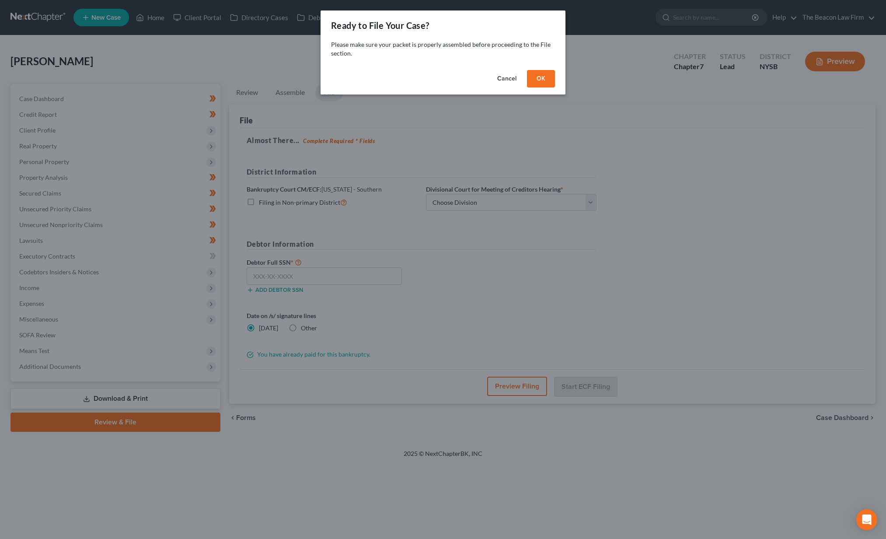
click at [556, 82] on div "Cancel OK" at bounding box center [443, 80] width 245 height 28
drag, startPoint x: 543, startPoint y: 76, endPoint x: 544, endPoint y: 84, distance: 8.0
click at [543, 76] on button "OK" at bounding box center [541, 78] width 28 height 17
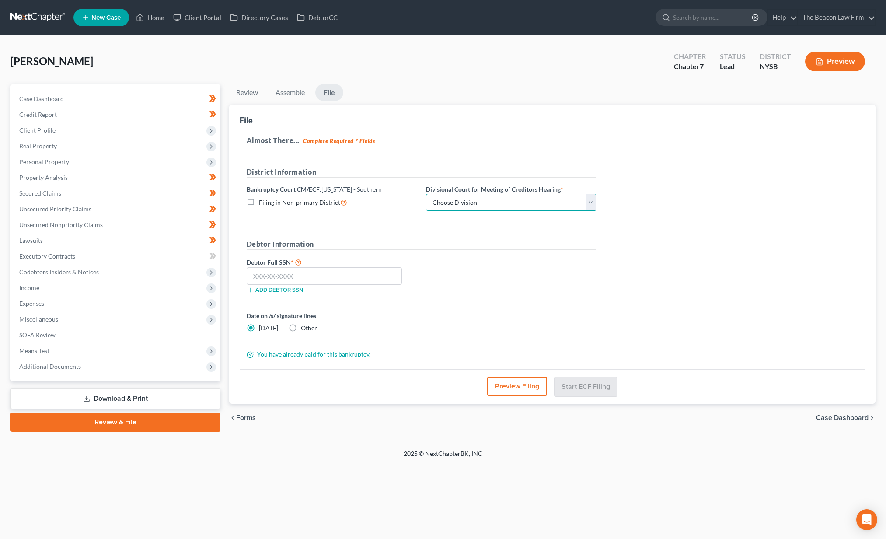
select select "2"
drag, startPoint x: 272, startPoint y: 278, endPoint x: 300, endPoint y: 276, distance: 28.0
click at [272, 278] on input "text" at bounding box center [325, 275] width 156 height 17
type input "133-82-9936"
click at [596, 389] on button "Start ECF Filing" at bounding box center [585, 385] width 63 height 19
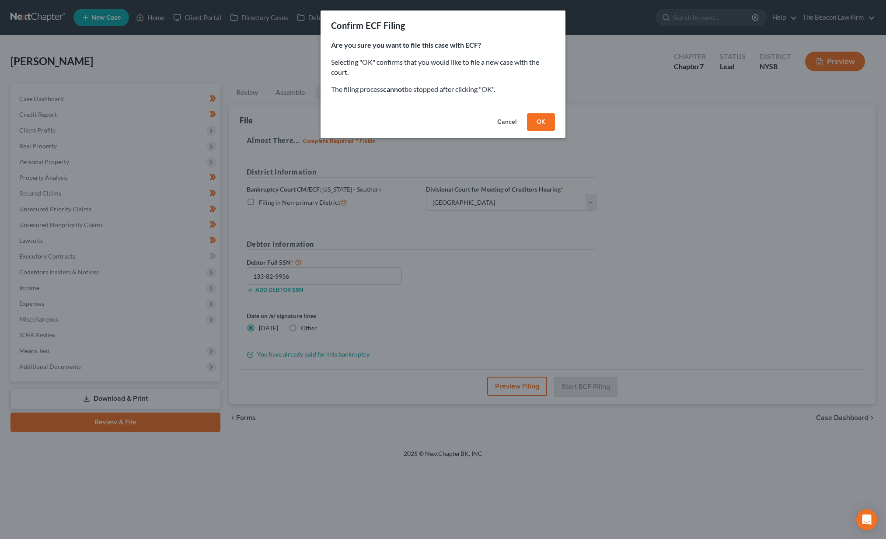
click at [548, 124] on button "OK" at bounding box center [541, 121] width 28 height 17
